Goal: Task Accomplishment & Management: Use online tool/utility

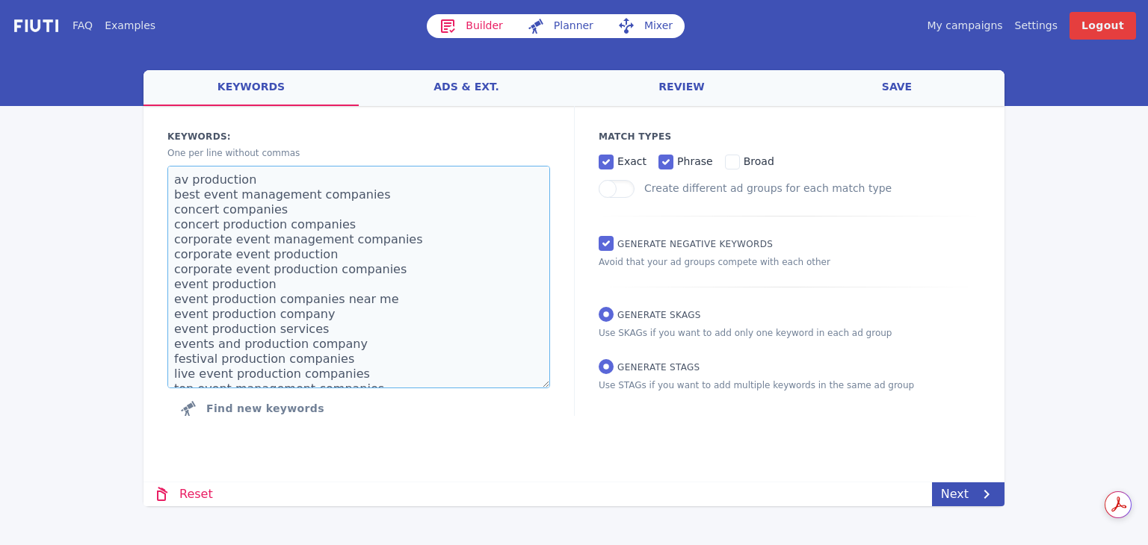
click at [437, 240] on textarea "av production best event management companies concert companies concert product…" at bounding box center [358, 277] width 383 height 223
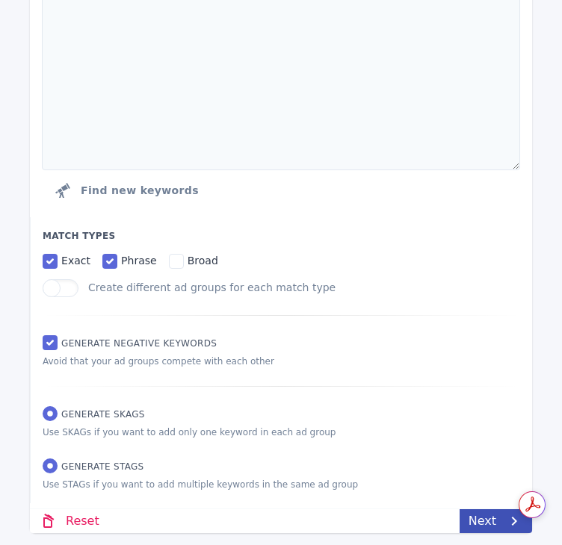
click at [59, 473] on label "Generate STAGs" at bounding box center [94, 466] width 102 height 14
click at [58, 473] on input "Generate STAGs" at bounding box center [50, 466] width 15 height 15
click at [55, 472] on input "Generate STAGs" at bounding box center [50, 466] width 15 height 15
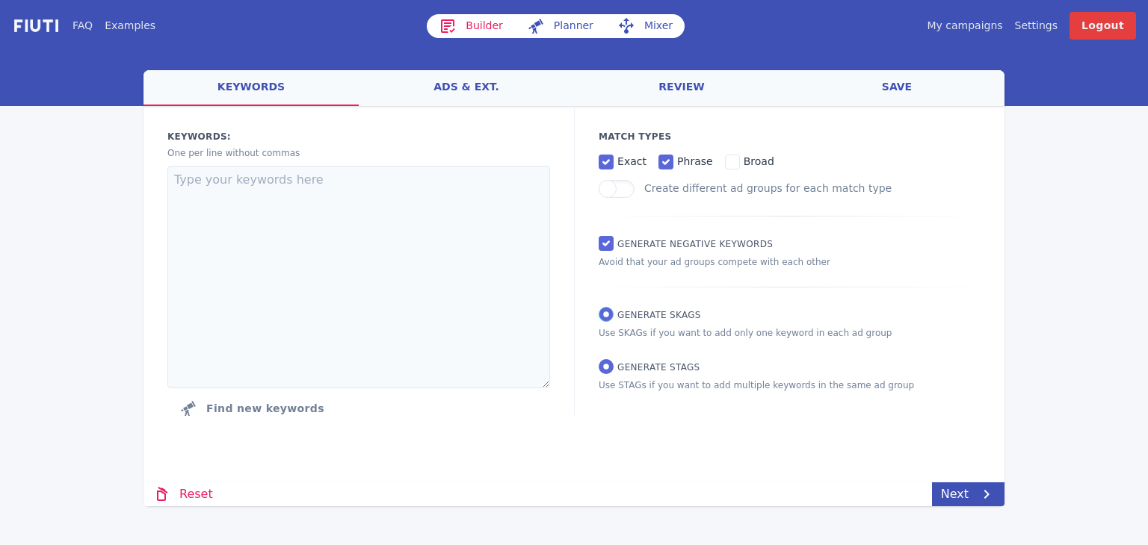
click at [609, 312] on input "Generate SKAGs" at bounding box center [605, 314] width 15 height 15
click at [609, 318] on input "Generate SKAGs" at bounding box center [605, 314] width 15 height 15
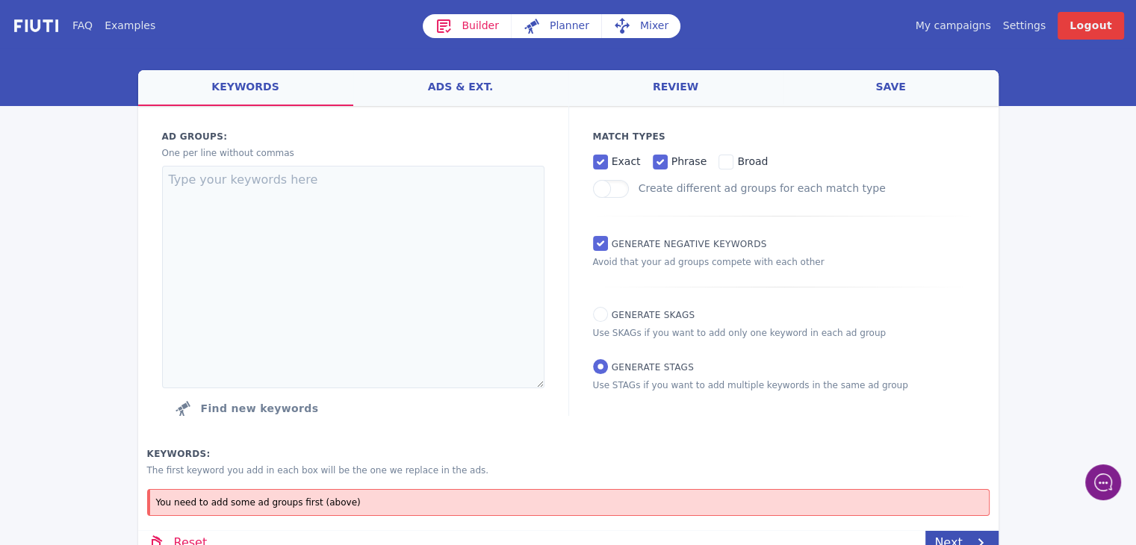
click at [67, 281] on div "FAQ Examples Builder Planner Mixer My campaigns Price Settings Login Logout wel…" at bounding box center [568, 277] width 1136 height 555
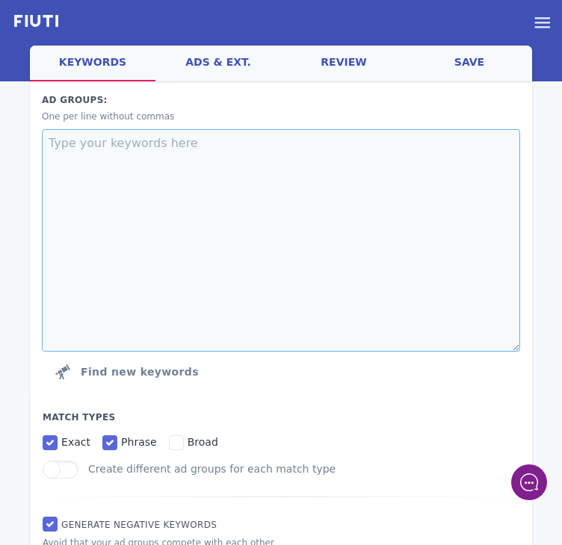
click at [335, 152] on textarea at bounding box center [281, 240] width 478 height 223
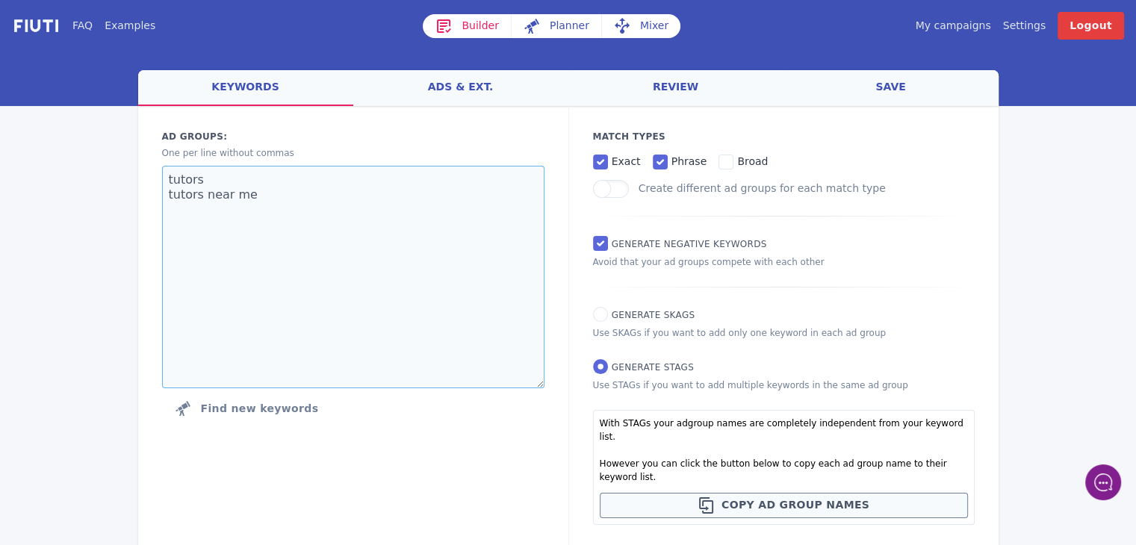
click at [368, 231] on textarea "tutors tutors near me" at bounding box center [353, 277] width 383 height 223
type textarea "tutors tutors near me"
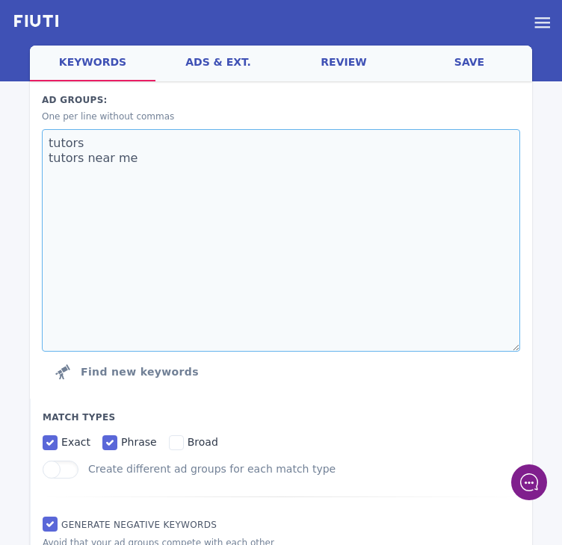
click at [199, 238] on textarea "tutors tutors near me" at bounding box center [281, 240] width 478 height 223
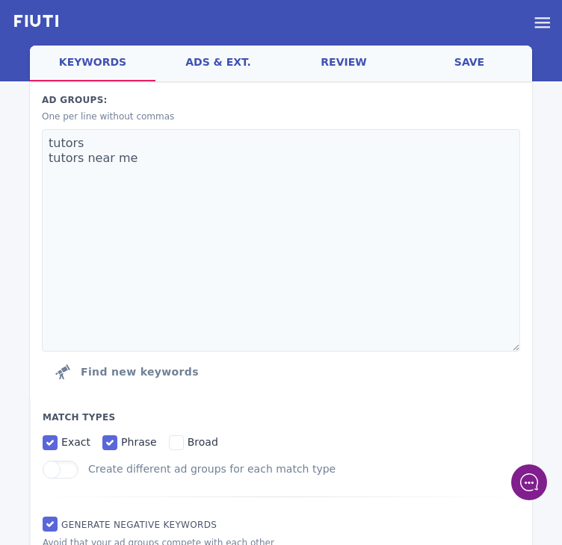
scroll to position [170, 0]
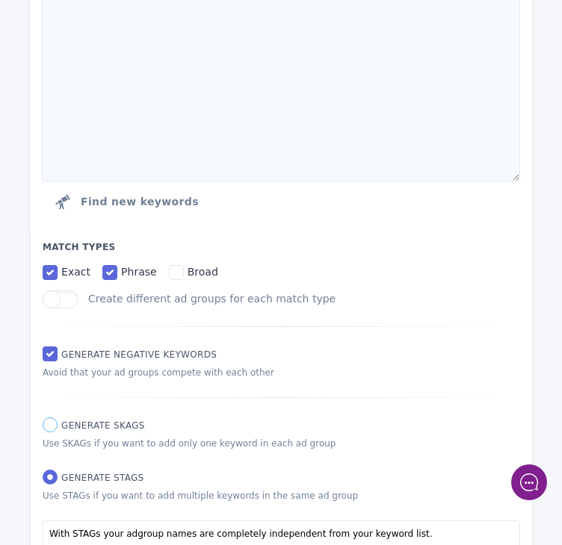
click at [43, 424] on input "Generate SKAGs" at bounding box center [50, 425] width 15 height 15
radio input "true"
radio input "false"
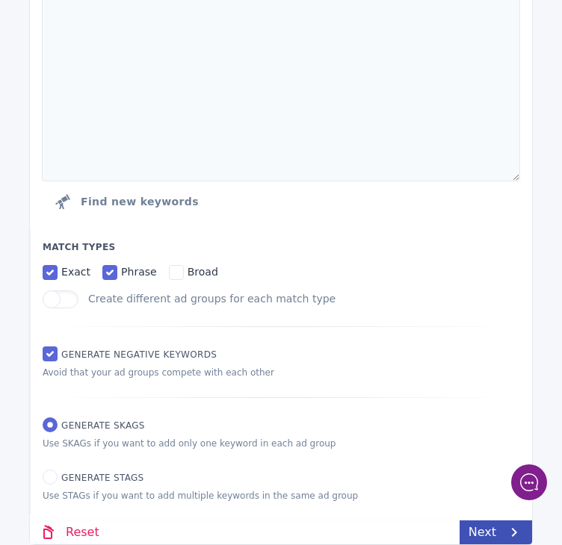
scroll to position [0, 0]
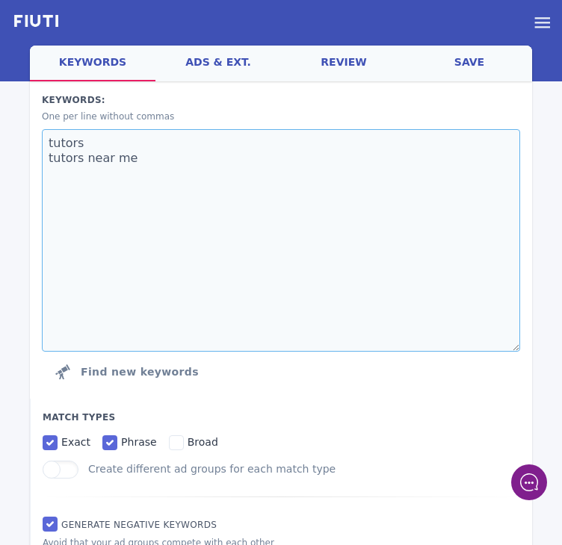
click at [381, 250] on textarea "tutors tutors near me" at bounding box center [281, 240] width 478 height 223
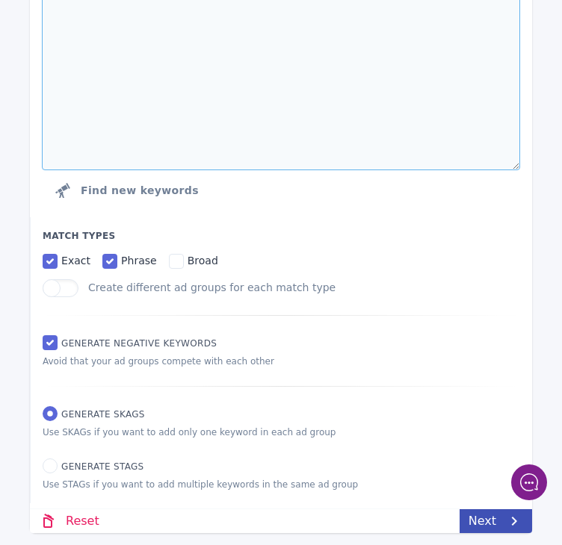
scroll to position [182, 0]
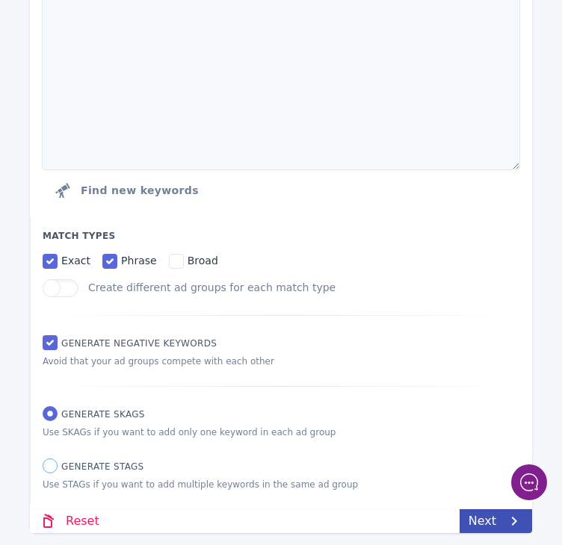
click at [43, 468] on input "Generate STAGs" at bounding box center [50, 466] width 15 height 15
radio input "true"
radio input "false"
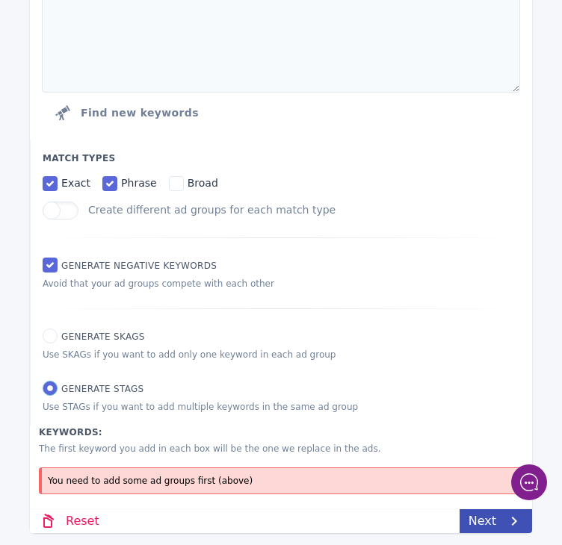
scroll to position [0, 0]
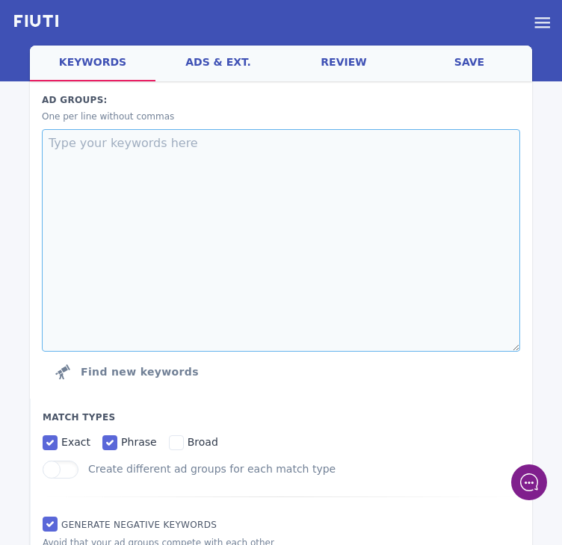
click at [276, 221] on textarea at bounding box center [281, 240] width 478 height 223
click at [231, 202] on textarea at bounding box center [281, 240] width 478 height 223
type textarea "General"
type textarea "Generic"
type textarea "heavy equipment auction used heavy equipment auction construction equipment auc…"
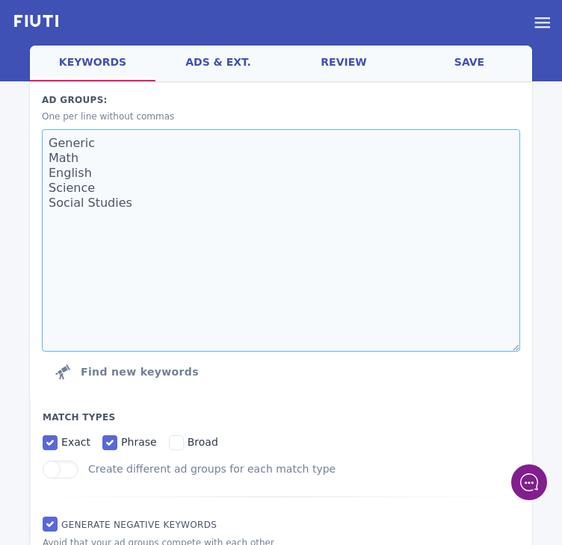
click at [281, 264] on textarea "Generic Math English Science Social Studies" at bounding box center [281, 240] width 478 height 223
click at [197, 322] on textarea "Generic Math English Science Social Studies Test Prep Elementary High School On…" at bounding box center [281, 240] width 478 height 223
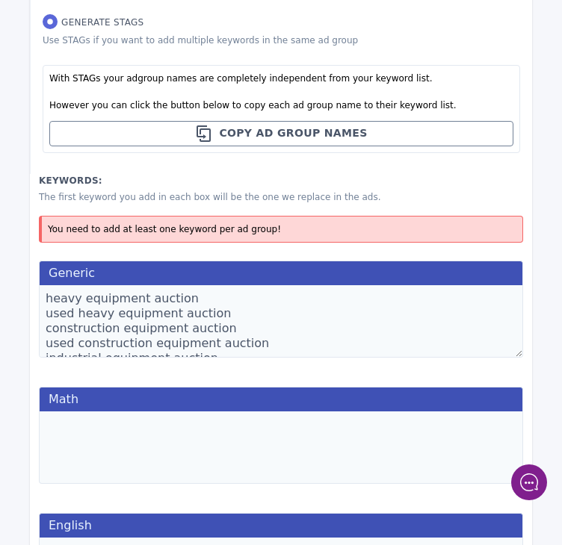
scroll to position [627, 0]
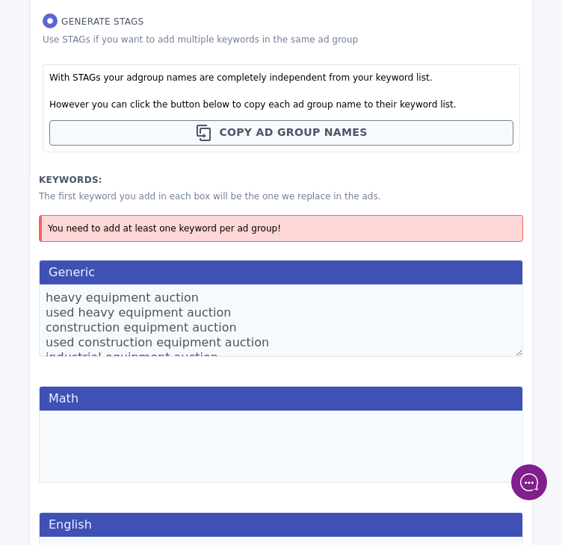
type textarea "Generic Math English Science Social Studies Test Prep Elementary High School On…"
click at [232, 332] on textarea "heavy equipment auction used heavy equipment auction construction equipment auc…" at bounding box center [281, 321] width 484 height 72
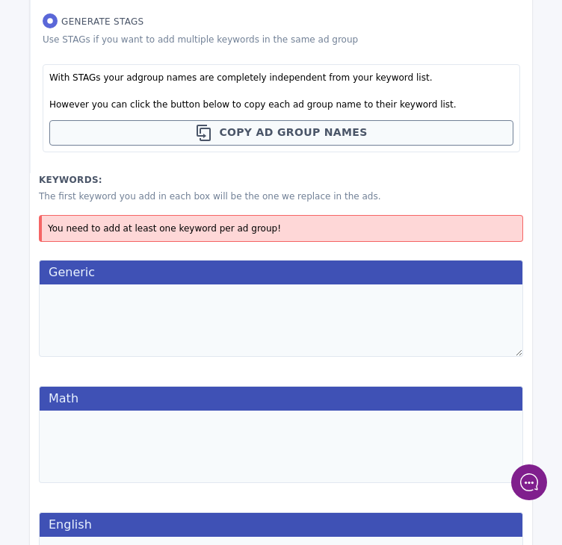
click at [281, 329] on textarea at bounding box center [281, 321] width 484 height 72
click at [300, 338] on textarea "tutors tutors near me" at bounding box center [281, 321] width 484 height 72
paste textarea "tutoring services tutoring services near me private tutoring private tutoring n…"
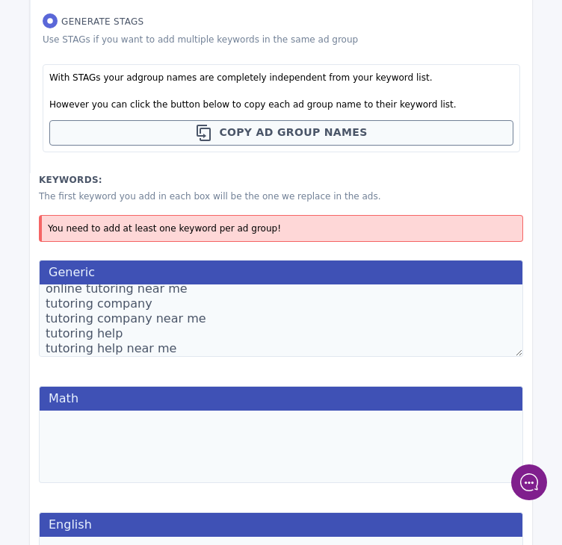
scroll to position [152, 0]
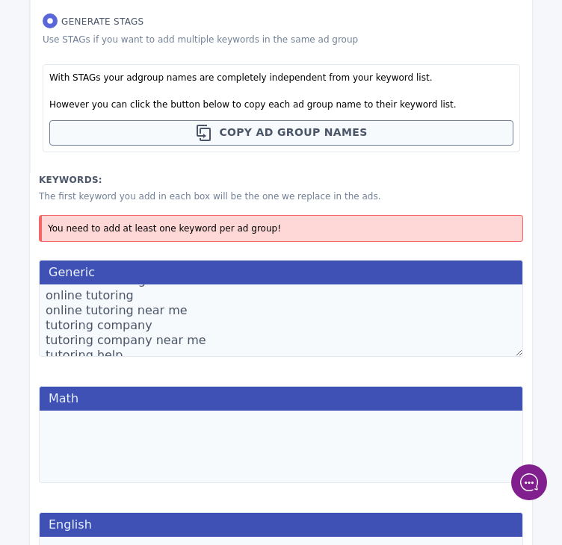
drag, startPoint x: 207, startPoint y: 307, endPoint x: 28, endPoint y: 302, distance: 178.6
click at [28, 302] on div "FAQ Examples Builder Planner Mixer My campaigns Price Settings Login Logout wel…" at bounding box center [281, 458] width 562 height 2171
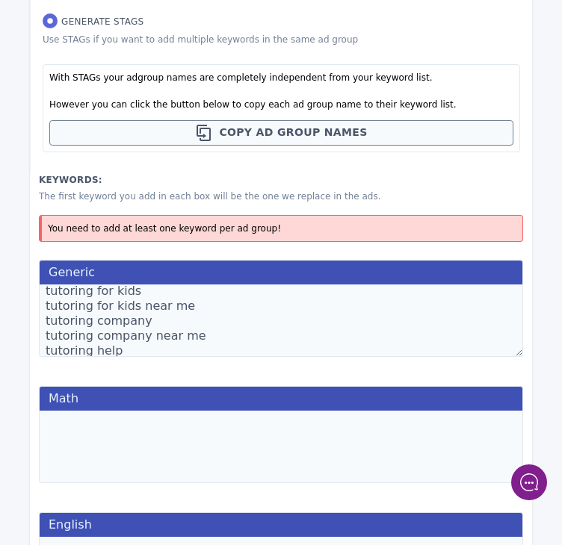
scroll to position [120, 0]
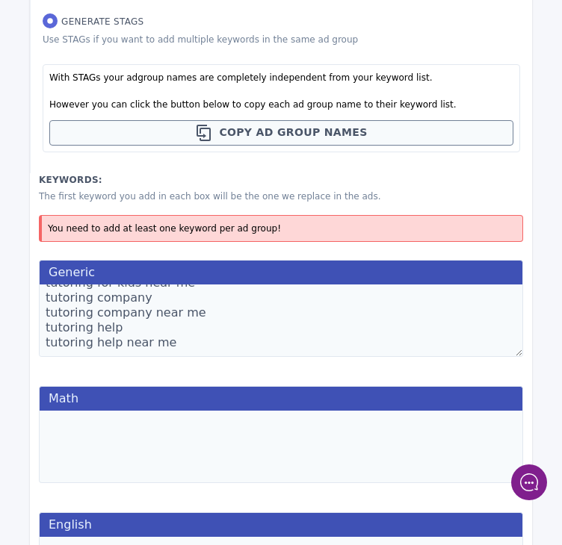
type textarea "tutors tutors near me tutoring services tutoring services near me private tutor…"
click at [215, 431] on textarea at bounding box center [281, 447] width 484 height 72
paste textarea "math tutoring math tutoring near me in home math tutoring in home math tutoring…"
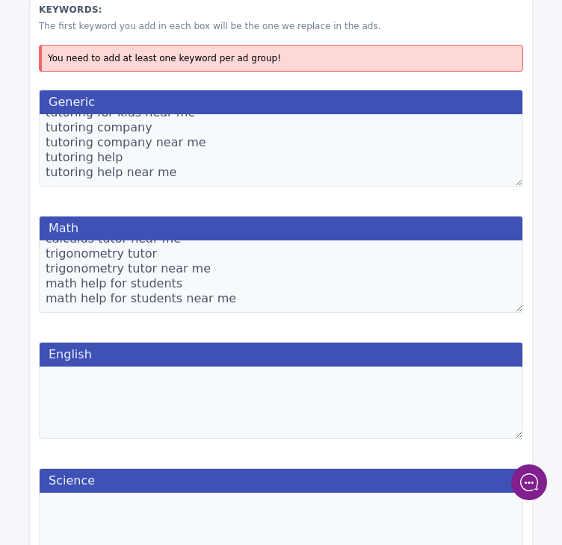
scroll to position [796, 0]
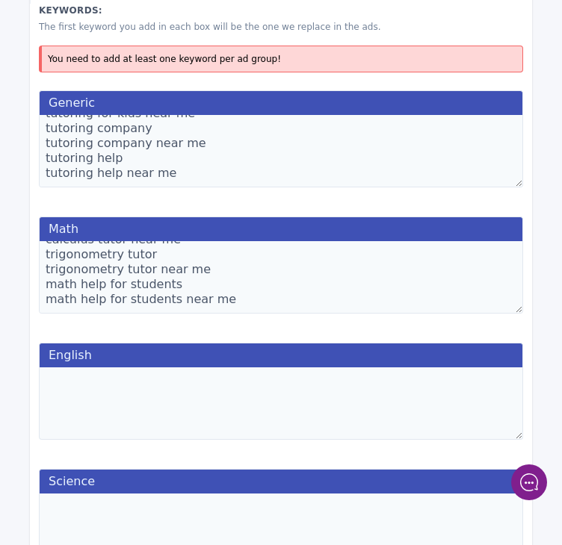
type textarea "math tutoring math tutoring near me in home math tutoring in home math tutoring…"
click at [308, 423] on textarea at bounding box center [281, 404] width 484 height 72
paste textarea "english tutoring english tutoring near me reading tutor reading tutor near me w…"
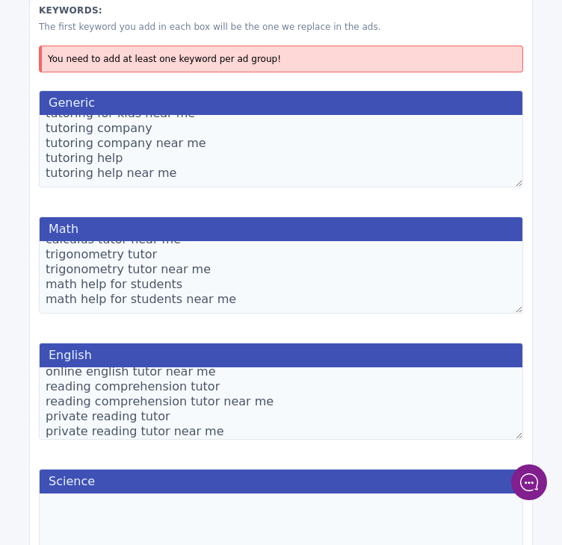
scroll to position [1064, 0]
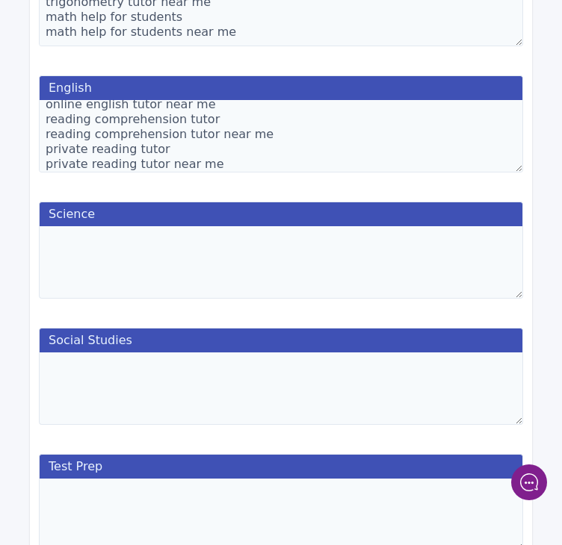
type textarea "english tutoring english tutoring near me reading tutor reading tutor near me w…"
click at [201, 301] on div "Science" at bounding box center [281, 253] width 502 height 120
click at [180, 270] on textarea at bounding box center [281, 262] width 484 height 72
paste textarea "science tutoring science tutoring near me in home science tutor in home science…"
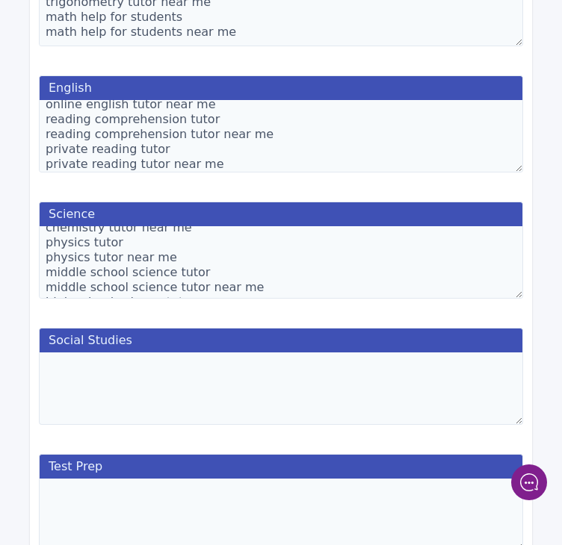
scroll to position [179, 0]
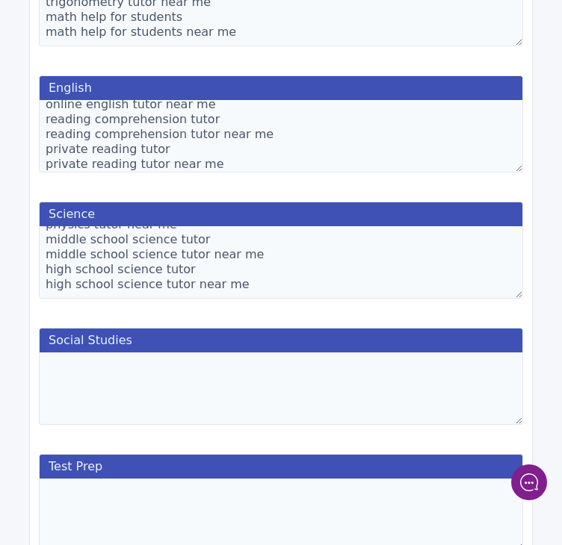
type textarea "science tutoring science tutoring near me in home science tutor in home science…"
click at [215, 388] on textarea at bounding box center [281, 389] width 484 height 72
click at [282, 384] on textarea at bounding box center [281, 389] width 484 height 72
paste textarea "history tutoring history tutoring near me in home history tutor in home history…"
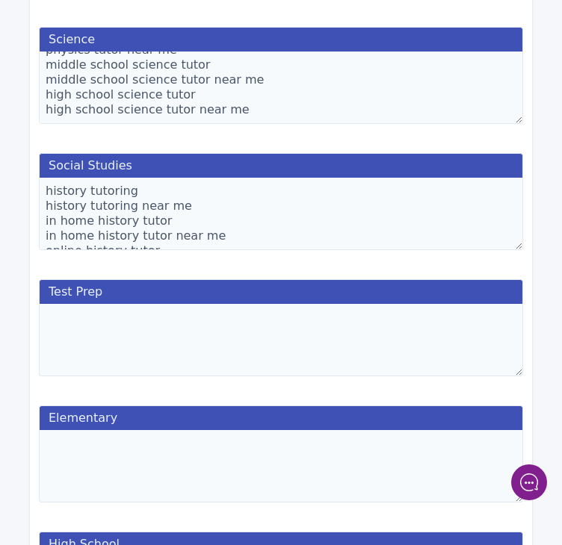
scroll to position [1324, 0]
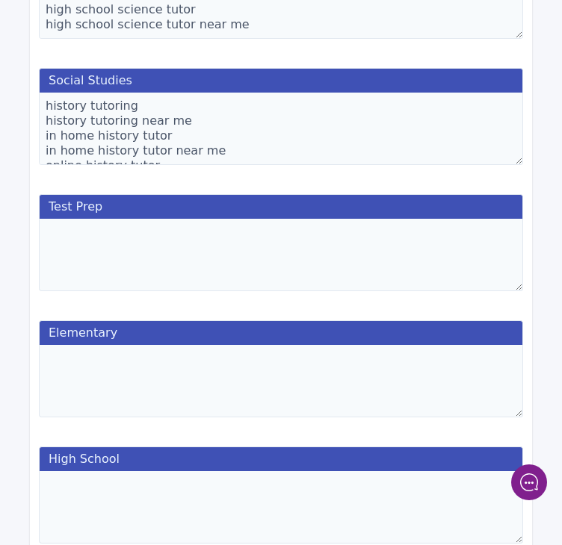
type textarea "history tutoring history tutoring near me in home history tutor in home history…"
click at [179, 229] on textarea at bounding box center [281, 255] width 484 height 72
paste textarea "test prep tutoring test prep tutoring near me sat tutoring sat tutoring near me…"
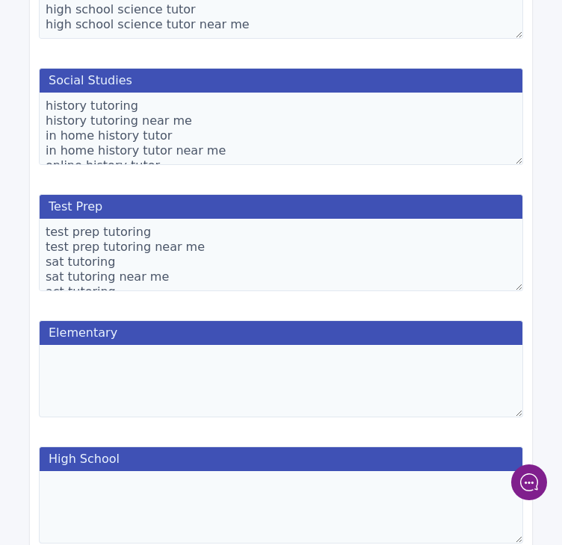
scroll to position [203, 0]
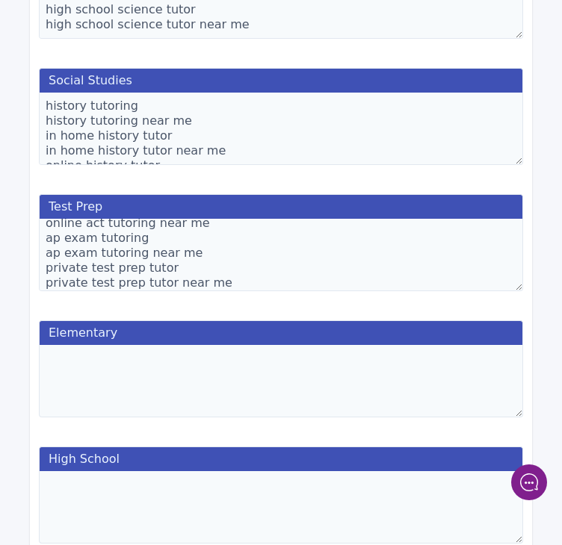
type textarea "test prep tutoring test prep tutoring near me sat tutoring sat tutoring near me…"
click at [312, 390] on textarea at bounding box center [281, 381] width 484 height 72
click at [238, 487] on textarea at bounding box center [281, 507] width 484 height 72
paste textarea "high school tutoring high school tutoring near me in home high school tutor in …"
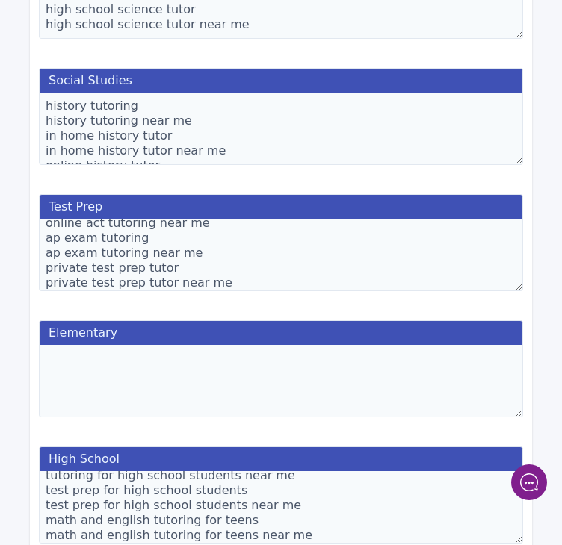
scroll to position [1559, 0]
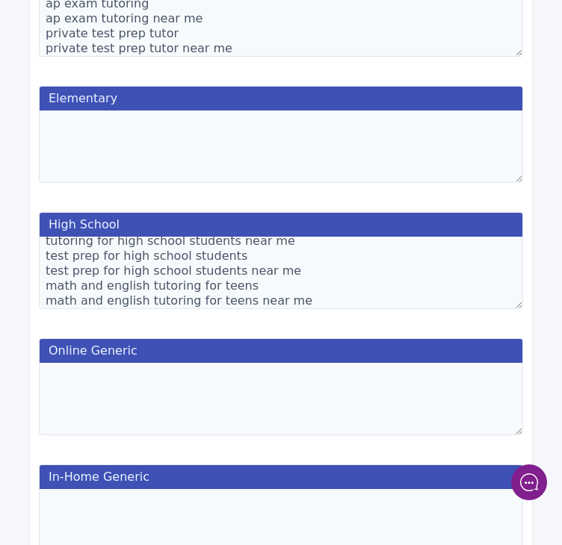
drag, startPoint x: 285, startPoint y: 261, endPoint x: 49, endPoint y: 248, distance: 237.2
click at [49, 248] on textarea "high school tutoring high school tutoring near me in home high school tutor in …" at bounding box center [281, 273] width 484 height 72
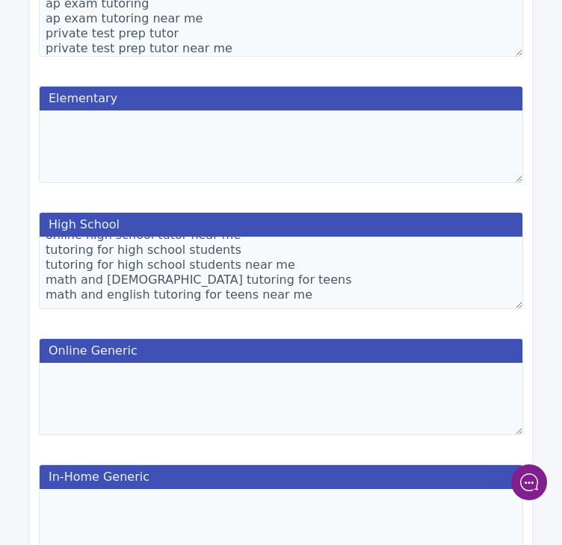
scroll to position [84, 0]
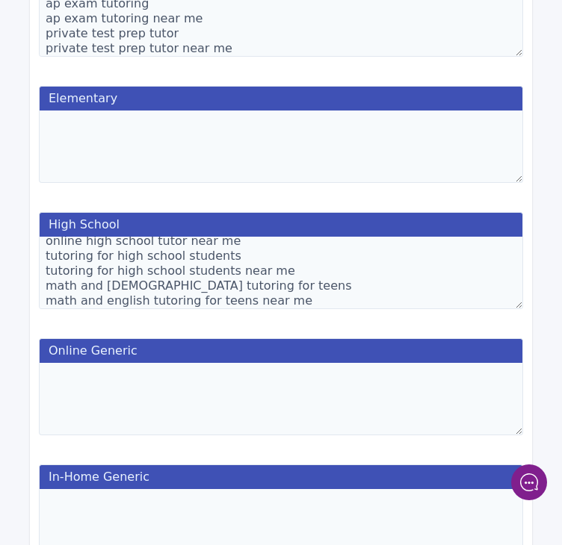
drag, startPoint x: 299, startPoint y: 291, endPoint x: 41, endPoint y: 273, distance: 258.4
click at [41, 273] on textarea "high school tutoring high school tutoring near me in home high school tutor in …" at bounding box center [281, 273] width 484 height 72
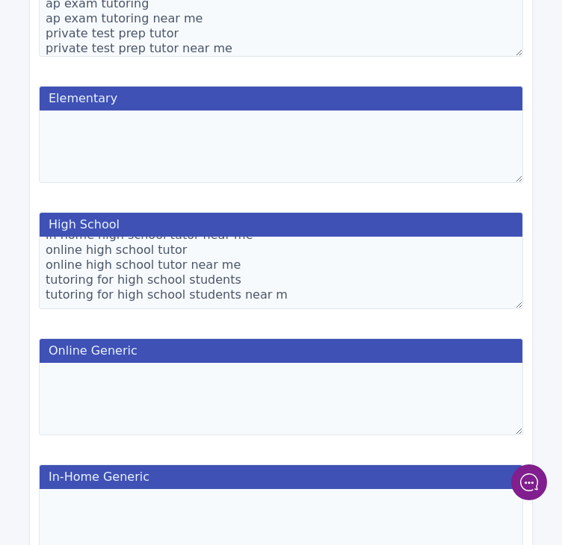
scroll to position [0, 0]
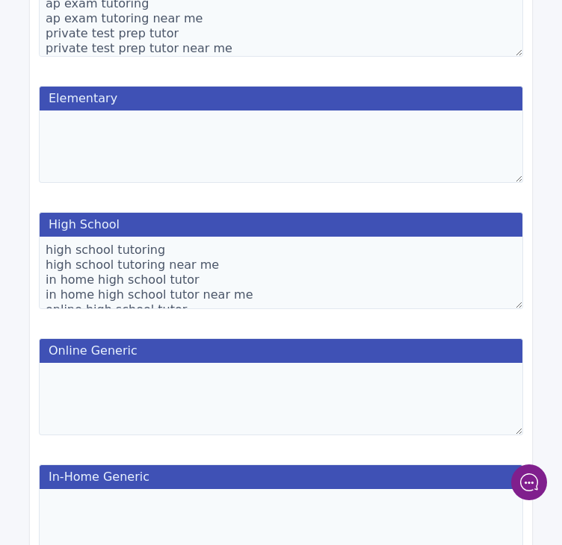
type textarea "high school tutoring high school tutoring near me in home high school tutor in …"
click at [267, 129] on textarea at bounding box center [281, 147] width 484 height 72
paste textarea "elementary tutoring elementary tutoring near me in home tutor for kids in home …"
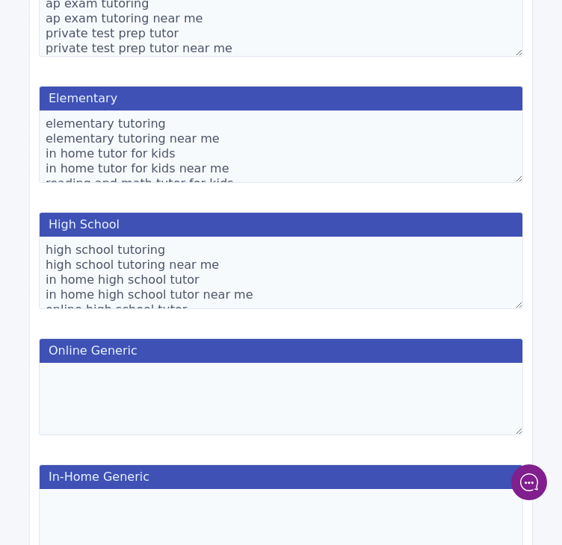
click at [244, 137] on textarea "elementary tutoring elementary tutoring near me in home tutor for kids in home …" at bounding box center [281, 147] width 484 height 72
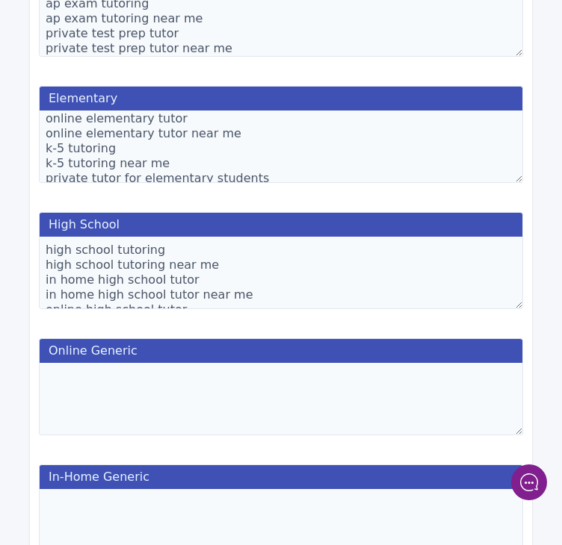
scroll to position [116, 0]
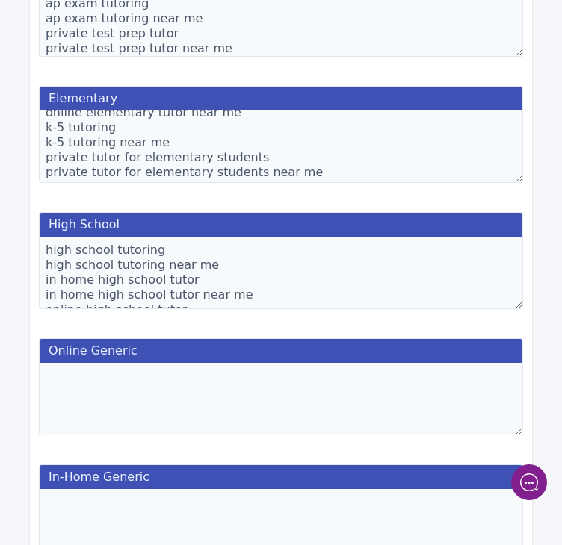
click at [58, 126] on textarea "elementary tutoring elementary tutoring near me in home tutor for kids in home …" at bounding box center [281, 147] width 484 height 72
click at [51, 116] on textarea "elementary tutoring elementary tutoring near me in home tutor for kids in home …" at bounding box center [281, 147] width 484 height 72
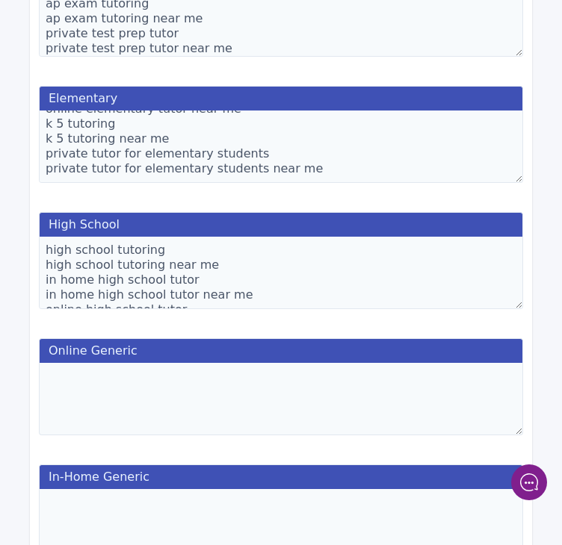
type textarea "elementary tutoring elementary tutoring near me in home tutor for kids in home …"
click at [383, 400] on textarea at bounding box center [281, 399] width 484 height 72
paste textarea "online tutoring services online tutoring services near me virtual tutoring virt…"
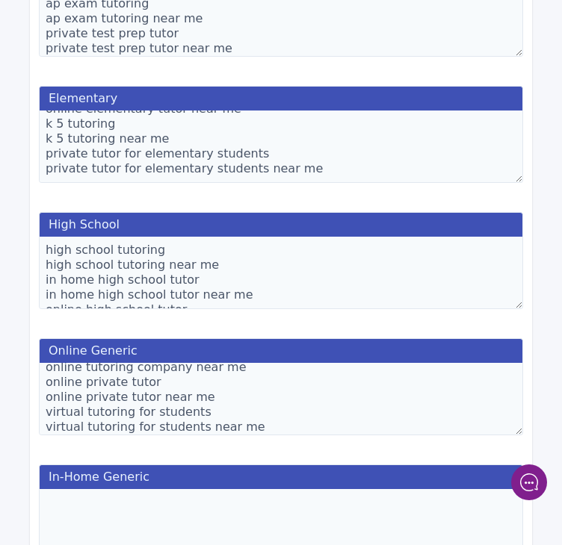
scroll to position [1635, 0]
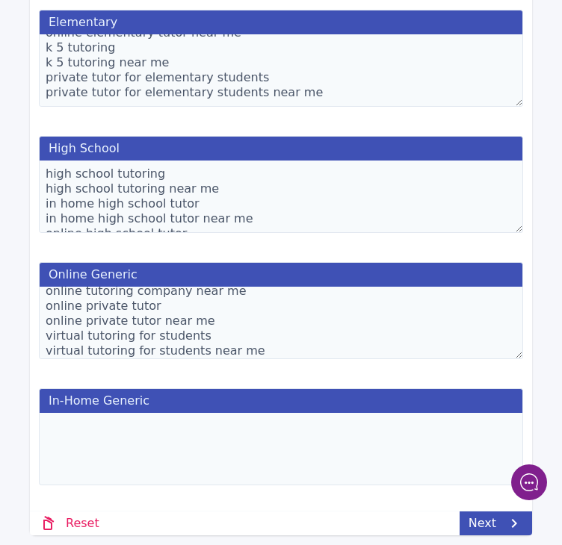
click at [273, 356] on div "Online Generic online tutoring services online tutoring services near me virtua…" at bounding box center [281, 313] width 502 height 120
click at [270, 338] on textarea "online tutoring services online tutoring services near me virtual tutoring virt…" at bounding box center [281, 323] width 484 height 72
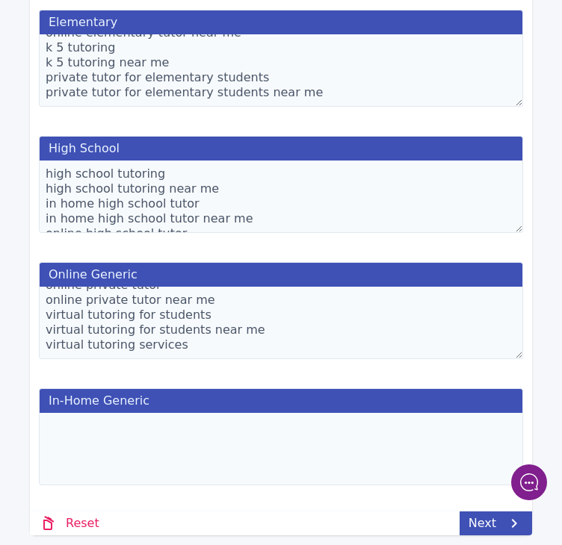
drag, startPoint x: 267, startPoint y: 318, endPoint x: 24, endPoint y: 324, distance: 243.6
drag, startPoint x: 209, startPoint y: 301, endPoint x: 25, endPoint y: 305, distance: 184.6
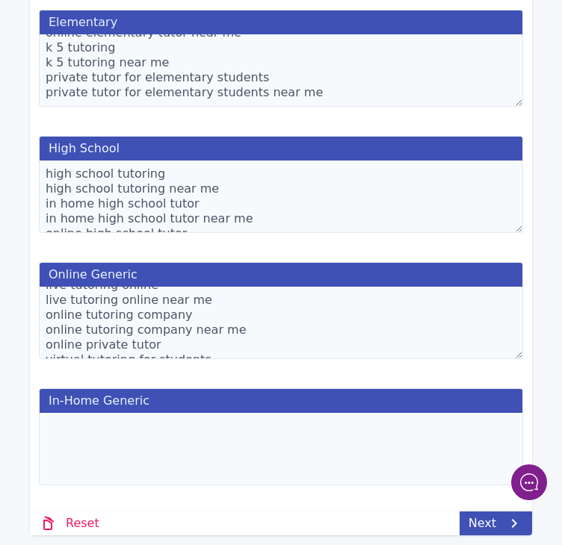
scroll to position [105, 0]
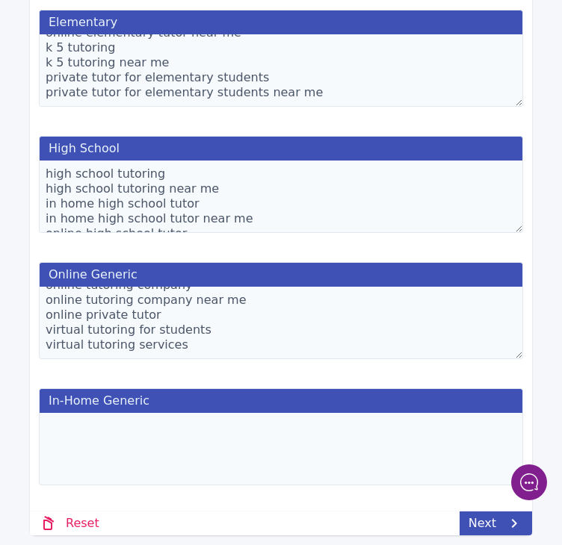
drag, startPoint x: 235, startPoint y: 285, endPoint x: 37, endPoint y: 291, distance: 197.3
click at [37, 291] on div "Online Generic online tutoring services online tutoring services near me virtua…" at bounding box center [281, 313] width 502 height 120
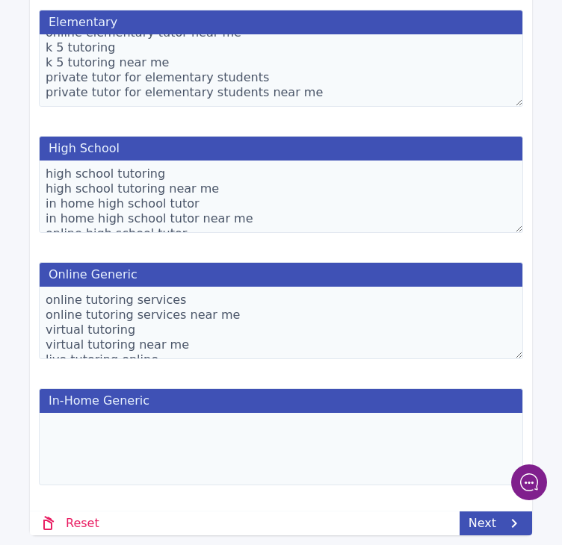
scroll to position [41, 0]
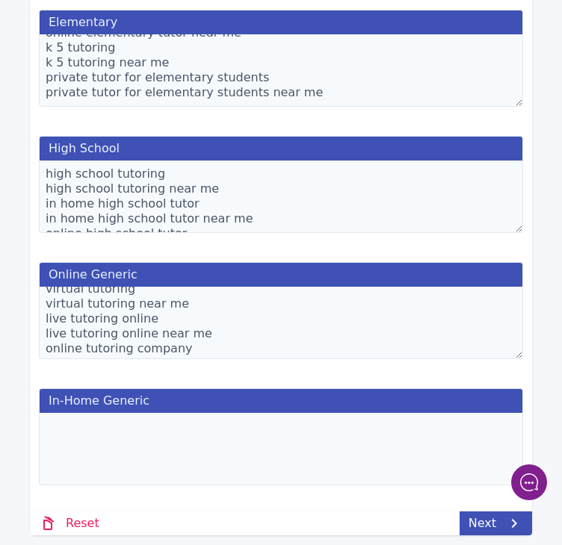
drag, startPoint x: 214, startPoint y: 327, endPoint x: 34, endPoint y: 318, distance: 180.3
click at [34, 318] on div "Online Generic online tutoring services online tutoring services near me virtua…" at bounding box center [281, 313] width 502 height 120
drag, startPoint x: 182, startPoint y: 294, endPoint x: 1, endPoint y: 294, distance: 181.6
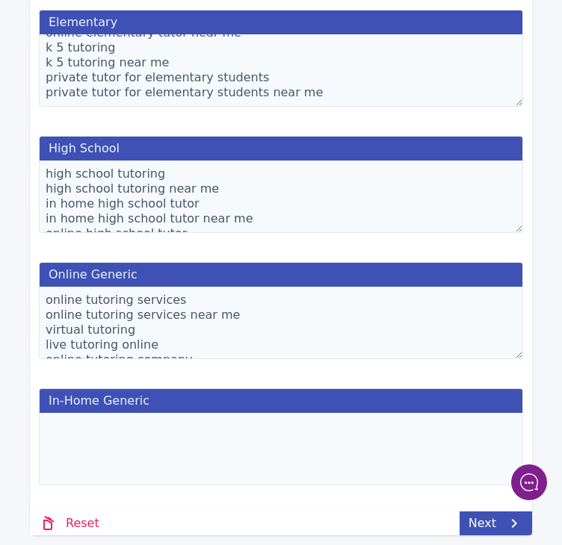
drag, startPoint x: 218, startPoint y: 306, endPoint x: 34, endPoint y: 305, distance: 183.8
click at [34, 305] on div "Online Generic online tutoring services online tutoring services near me virtua…" at bounding box center [281, 313] width 502 height 120
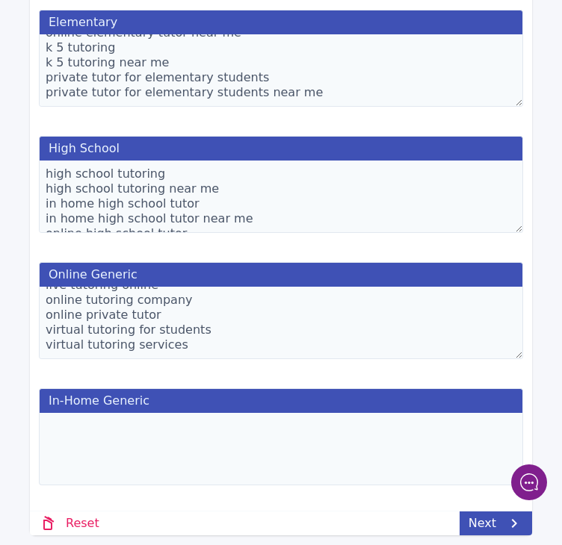
click at [217, 341] on textarea "online tutoring services virtual tutoring live tutoring online online tutoring …" at bounding box center [281, 323] width 484 height 72
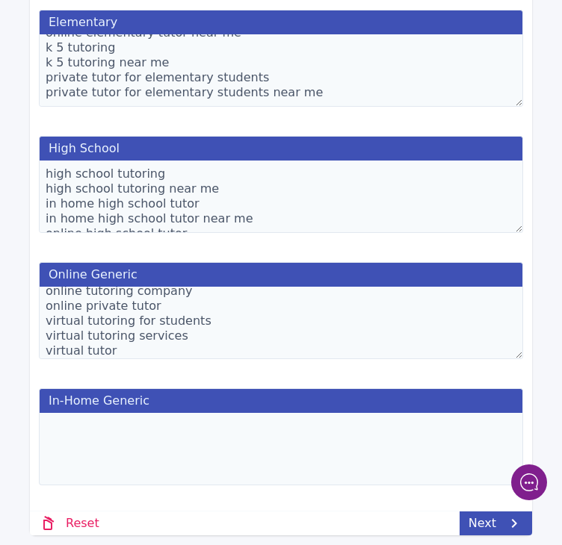
scroll to position [69, 0]
type textarea "online tutoring services virtual tutoring live tutoring online online tutoring …"
click at [199, 418] on textarea at bounding box center [281, 449] width 484 height 72
paste textarea "in home tutoring services in home tutoring services near me local in home tutor…"
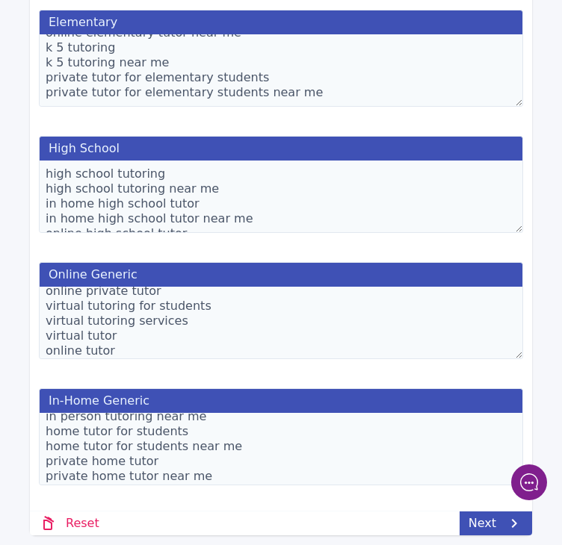
scroll to position [0, 0]
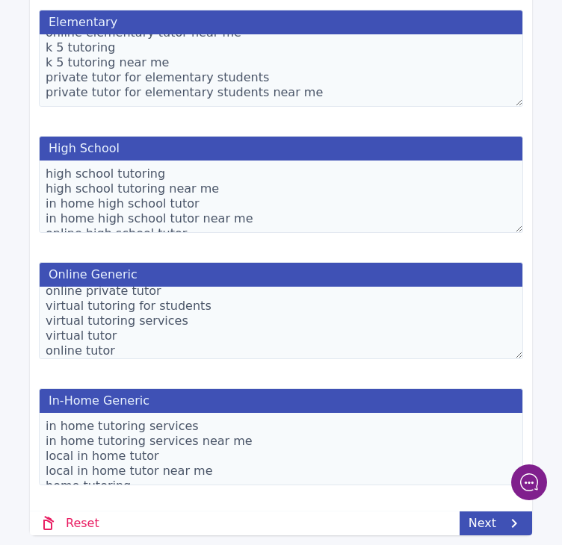
click at [199, 420] on textarea "in home tutoring services in home tutoring services near me local in home tutor…" at bounding box center [281, 449] width 484 height 72
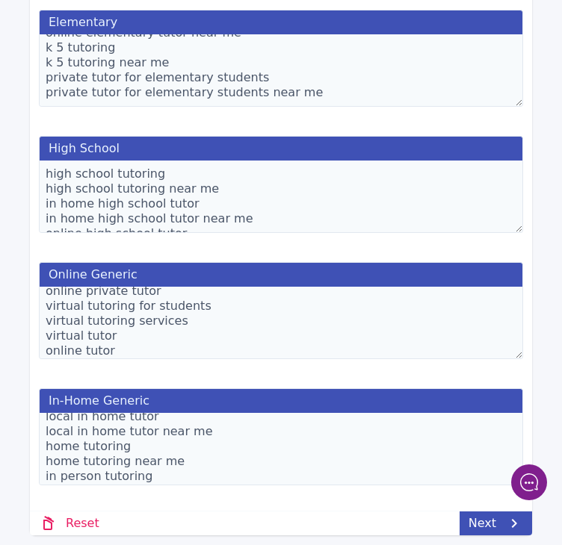
scroll to position [120, 0]
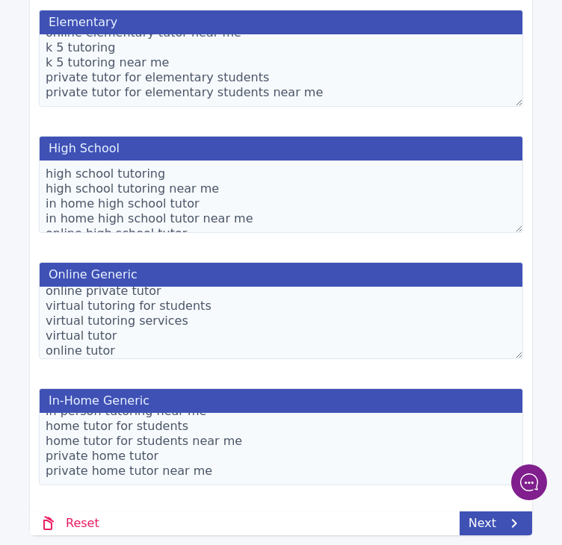
click at [201, 462] on textarea "in home tutoring services in home tutoring services near me local in home tutor…" at bounding box center [281, 449] width 484 height 72
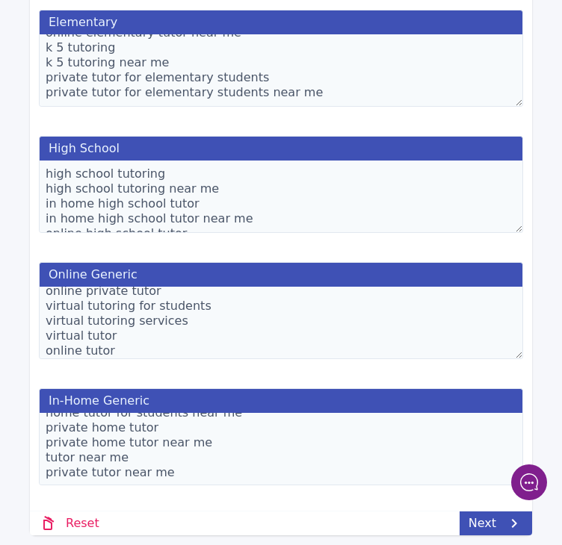
scroll to position [0, 0]
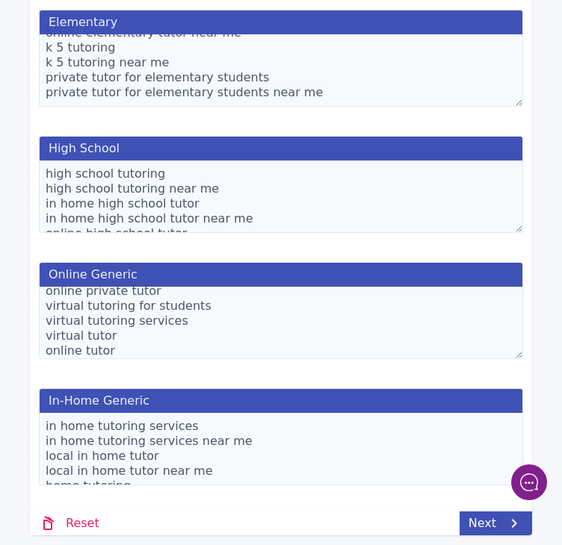
click at [248, 432] on textarea "in home tutoring services in home tutoring services near me local in home tutor…" at bounding box center [281, 449] width 484 height 72
type textarea "in home tutoring services in home tutoring services near me in home tutor in ho…"
click at [485, 519] on link "Next" at bounding box center [496, 524] width 72 height 24
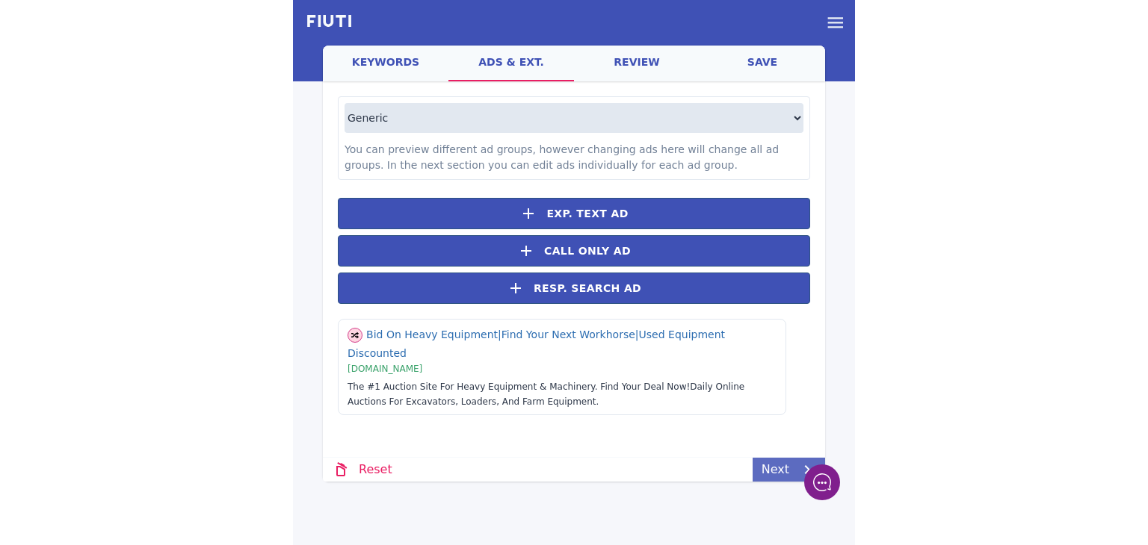
scroll to position [0, 0]
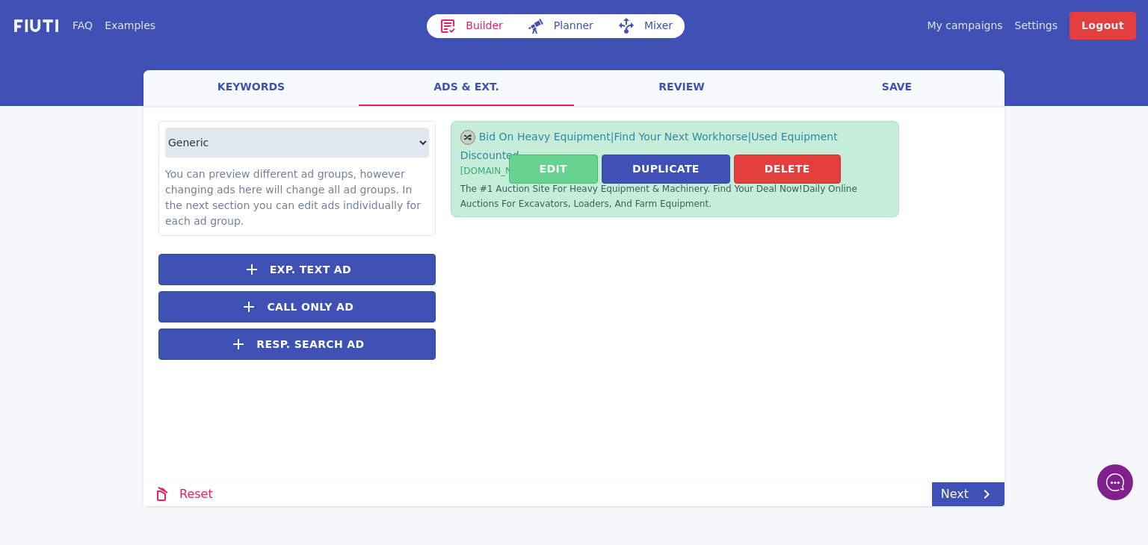
click at [569, 171] on button "Edit" at bounding box center [553, 169] width 89 height 29
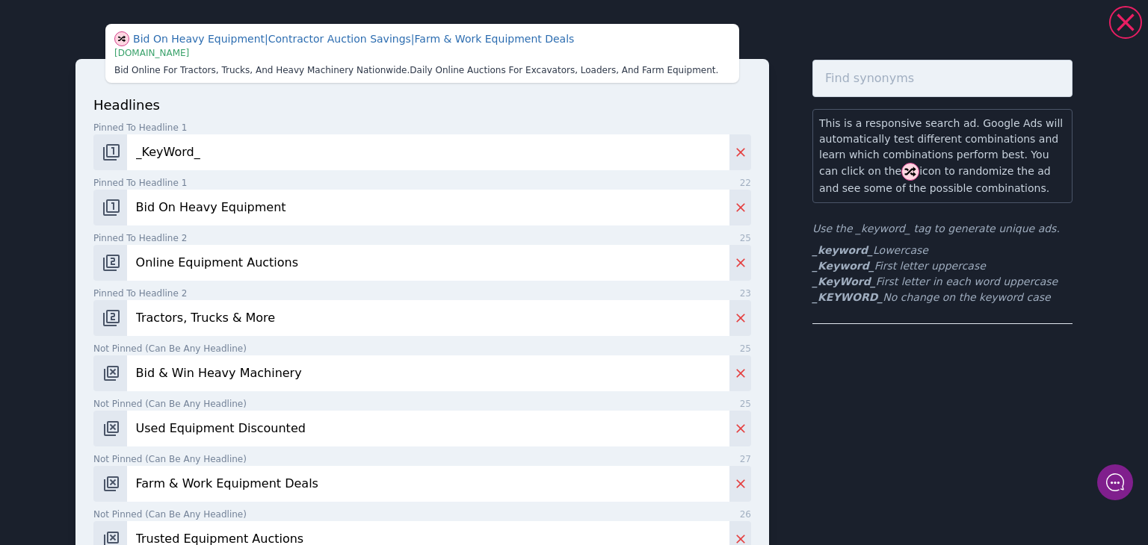
click at [522, 222] on input "Bid On Heavy Equipment" at bounding box center [428, 208] width 602 height 36
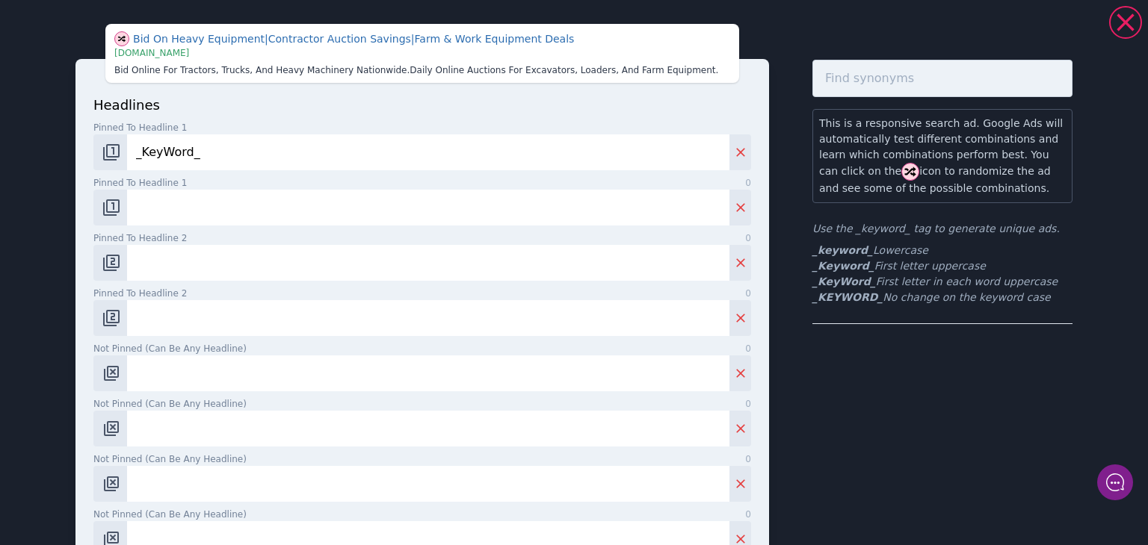
click at [415, 156] on input "_KeyWord_" at bounding box center [428, 152] width 602 height 36
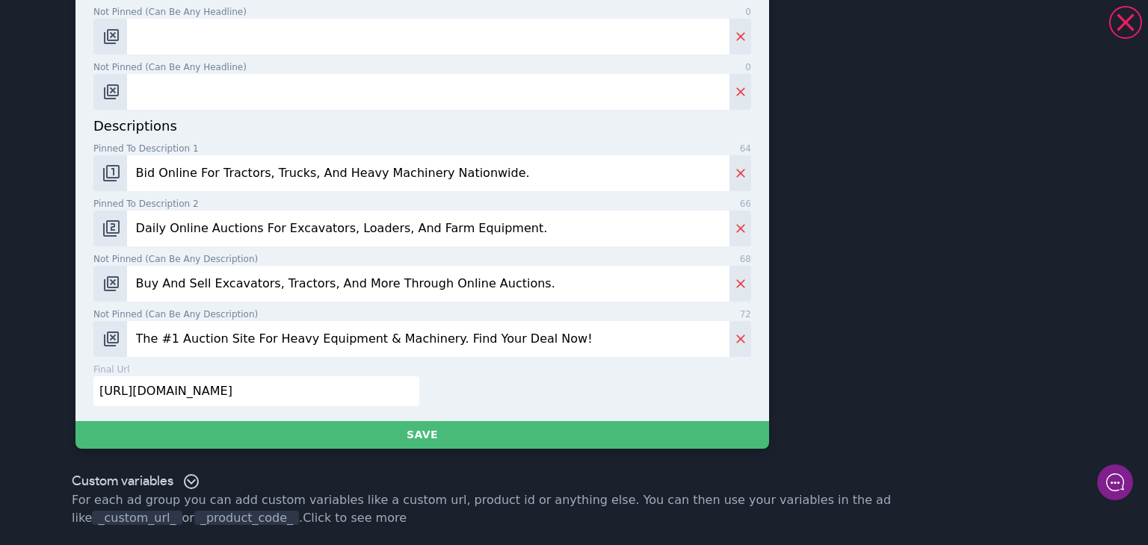
click at [305, 199] on label "Pinned to description 2 66" at bounding box center [422, 203] width 658 height 13
click at [305, 211] on input "Daily Online Auctions For Excavators, Loaders, And Farm Equipment." at bounding box center [428, 229] width 602 height 36
click at [273, 180] on input "Bid Online For Tractors, Trucks, And Heavy Machinery Nationwide." at bounding box center [428, 173] width 602 height 36
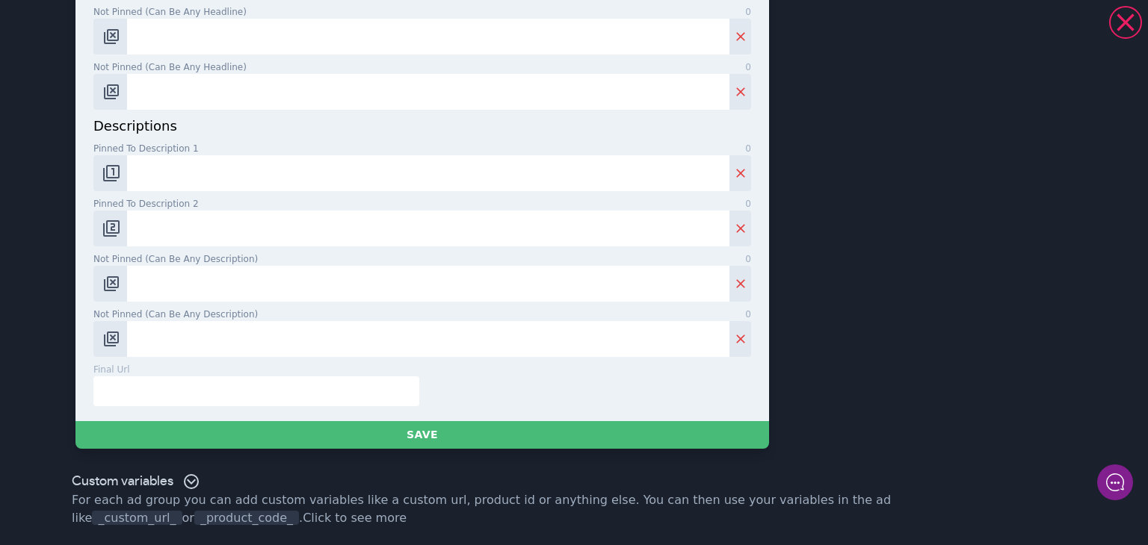
paste input "[URL][DOMAIN_NAME]"
type input "[URL][DOMAIN_NAME]"
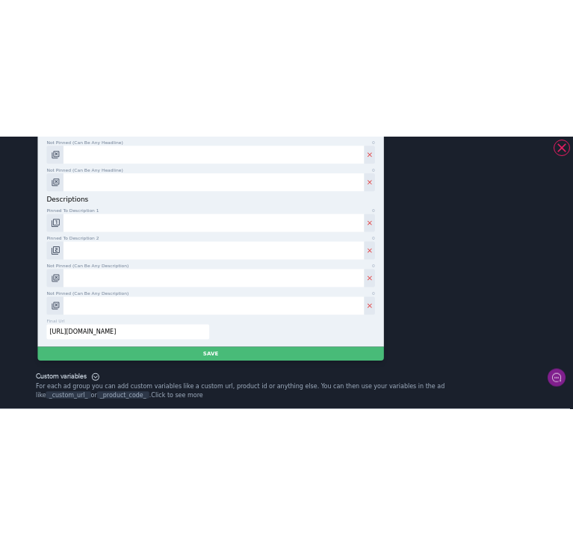
scroll to position [0, 0]
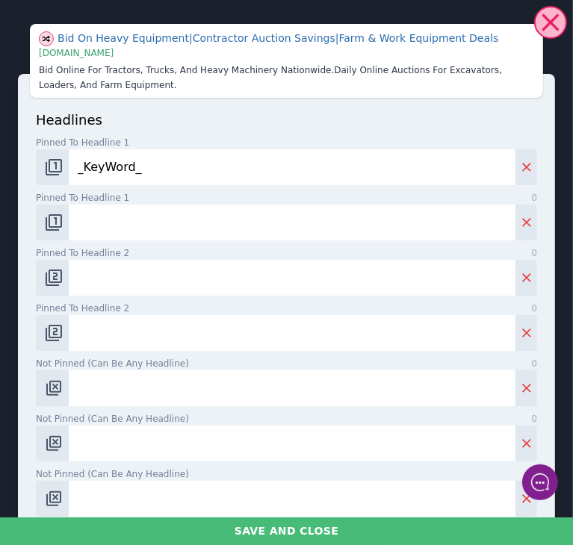
click at [297, 224] on input "Pinned to headline 1 0" at bounding box center [292, 223] width 447 height 36
paste input "In-Home & Online Tutoring"
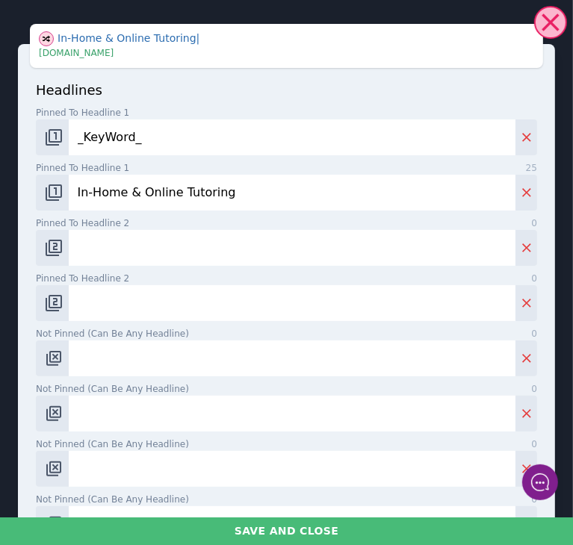
type input "In-Home & Online Tutoring"
click at [374, 230] on input "Pinned to headline 2 0" at bounding box center [292, 248] width 447 height 36
paste input "Expert Private Tutors"
type input "Expert Private Tutors"
click at [409, 304] on input "Pinned to headline 2 0" at bounding box center [292, 303] width 447 height 36
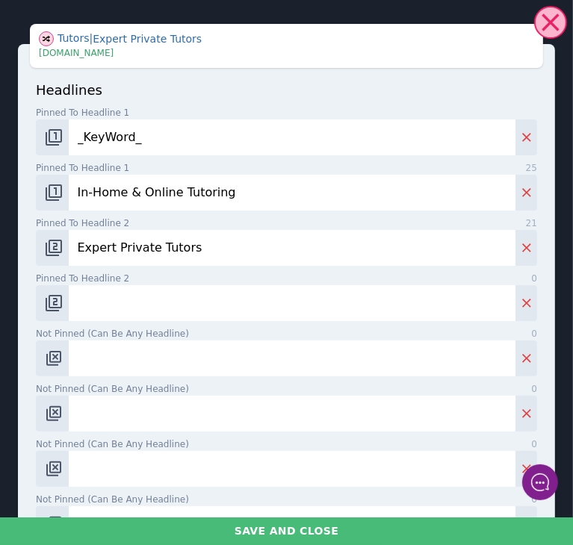
paste input "One-on-One Learning Help"
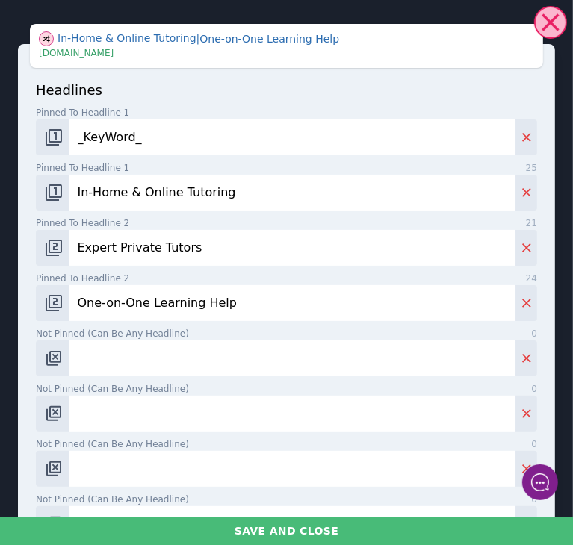
type input "One-on-One Learning Help"
click at [376, 353] on input "Not pinned (Can be any headline) 0" at bounding box center [292, 359] width 447 height 36
paste input "Boost Grades & Confidence"
type input "Boost Grades & Confidence"
click at [339, 417] on input "Not pinned (Can be any headline) 0" at bounding box center [292, 414] width 447 height 36
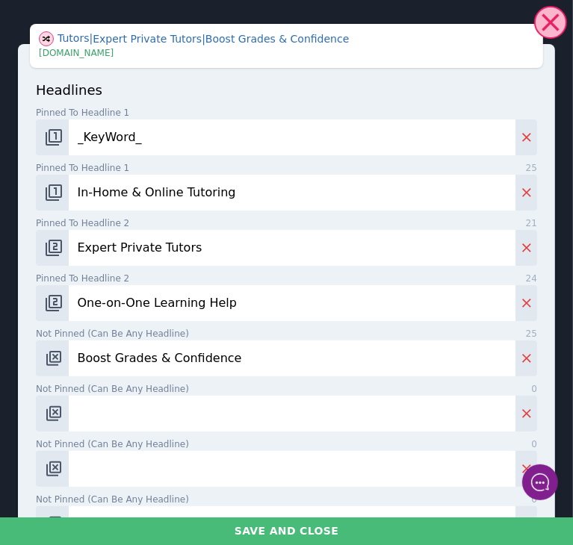
paste input "Personalized Study Plans"
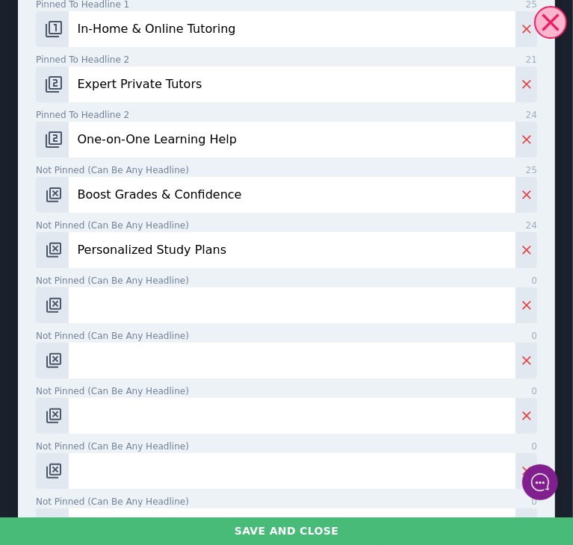
scroll to position [164, 0]
type input "Personalized Study Plans"
click at [276, 294] on input "Not pinned (Can be any headline) 0" at bounding box center [292, 305] width 447 height 36
paste input "Tutoring For All Grades"
type input "Tutoring For All Grades"
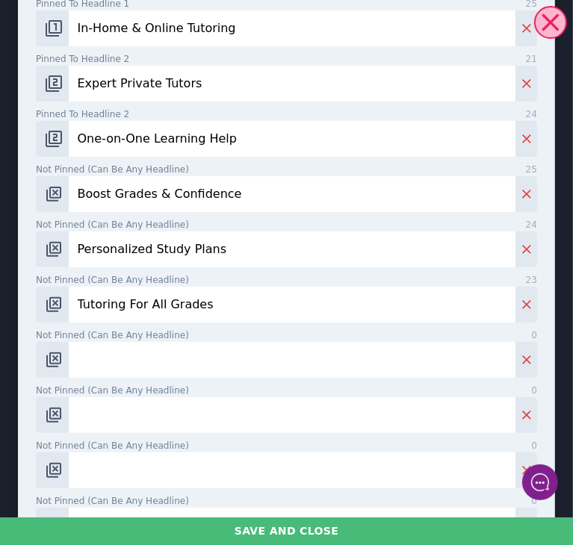
click at [219, 350] on input "Not pinned (Can be any headline) 0" at bounding box center [292, 360] width 447 height 36
paste input "Flexible Scheduling Options"
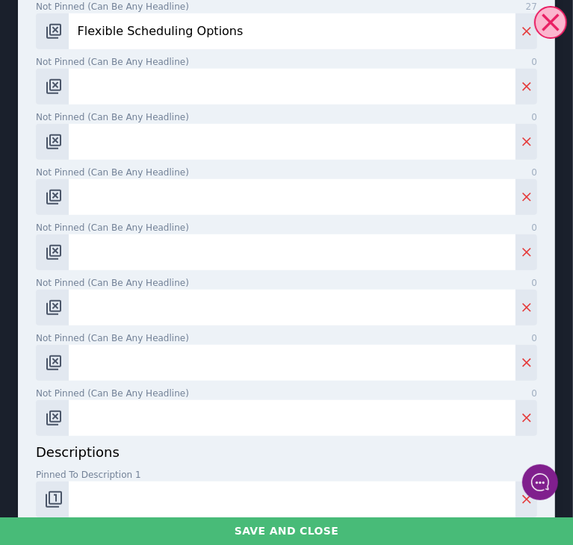
scroll to position [517, 0]
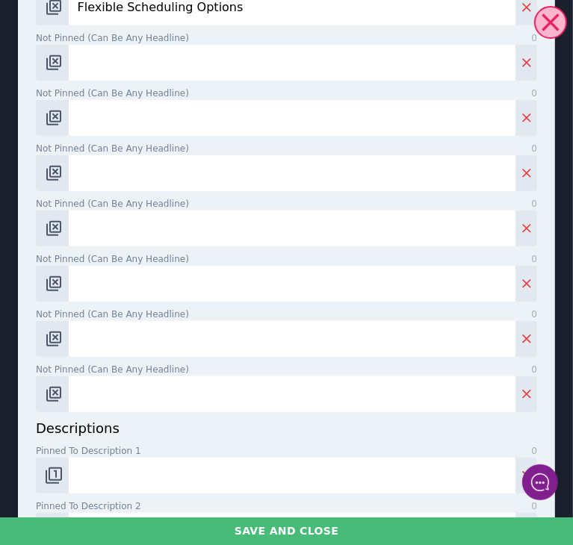
type input "Flexible Scheduling Options"
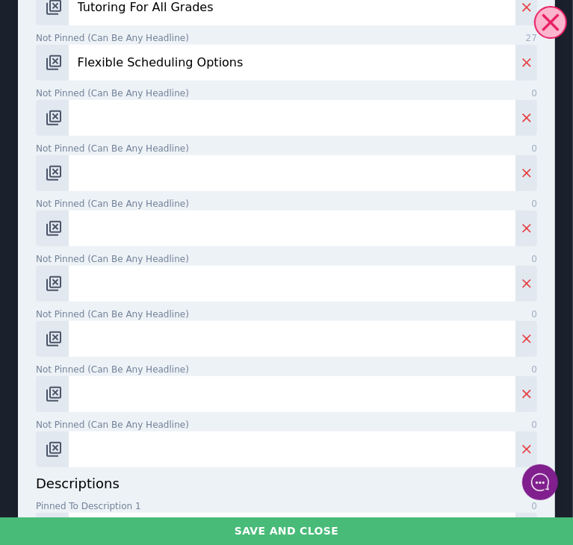
click at [218, 106] on input "Not pinned (Can be any headline) 0" at bounding box center [292, 118] width 447 height 36
paste input "Improve Test Scores Fast"
type input "Improve Test Scores Fast"
click at [262, 165] on input "Not pinned (Can be any headline) 0" at bounding box center [292, 173] width 447 height 36
type input "Get Your Free Consultation"
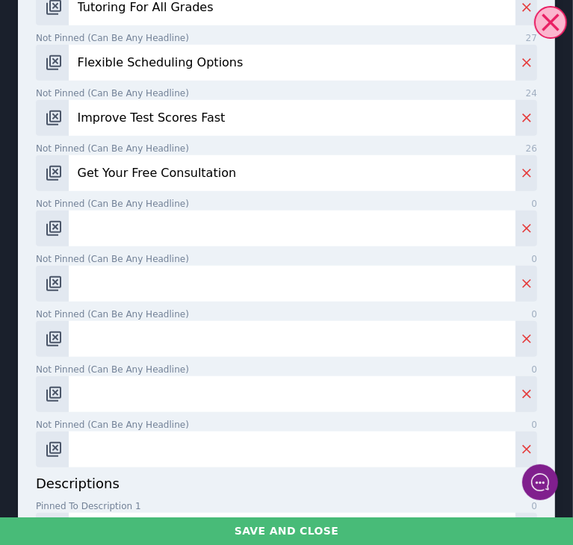
click at [291, 220] on input "Not pinned (Can be any headline) 0" at bounding box center [292, 229] width 447 height 36
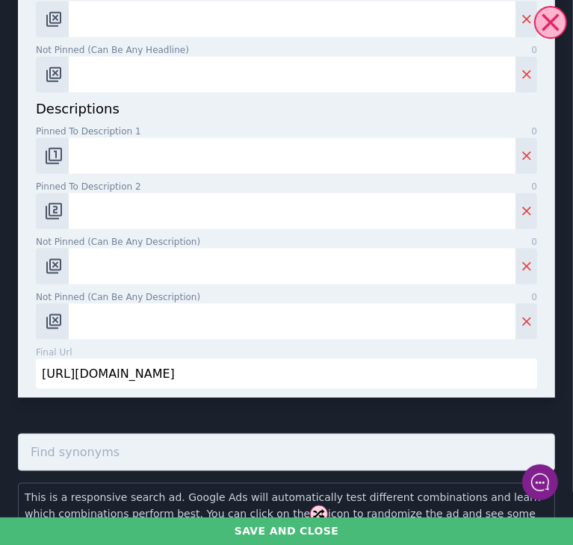
scroll to position [837, 0]
click at [198, 163] on input "Pinned to description 1 0" at bounding box center [292, 156] width 447 height 36
paste input "One-On-One Tutoring Online Or At Home. Personalized Plans That Drive Results."
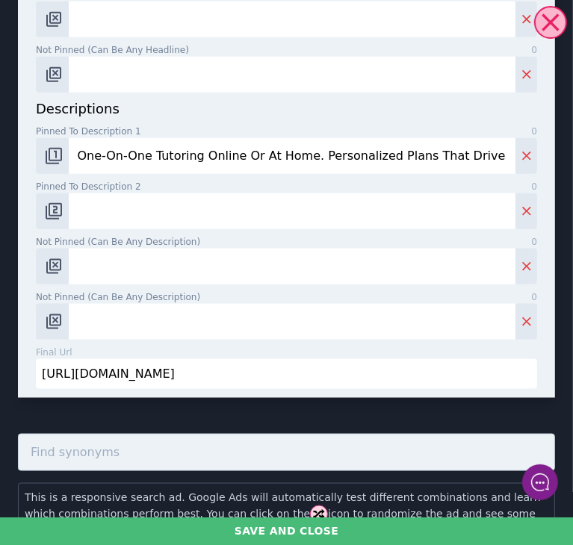
scroll to position [852, 0]
type input "One-On-One Tutoring Online Or At Home. Personalized Plans That Drive Results."
click at [253, 200] on input "Pinned to description 2 0" at bounding box center [292, 212] width 447 height 36
paste input "Certified Tutors For All Subjects. Boost Confidence And Grades Fast."
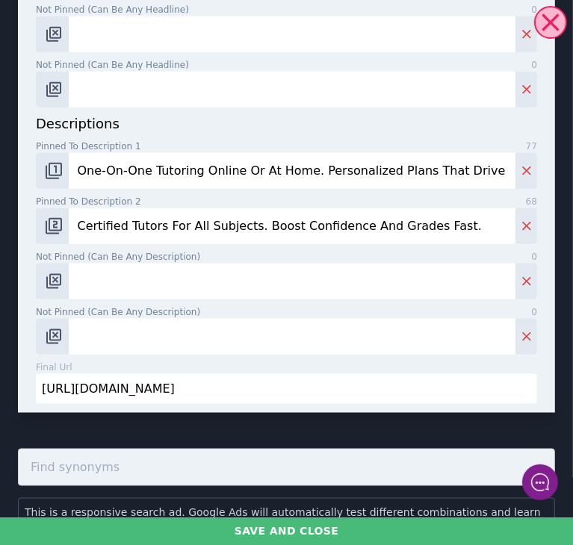
scroll to position [867, 0]
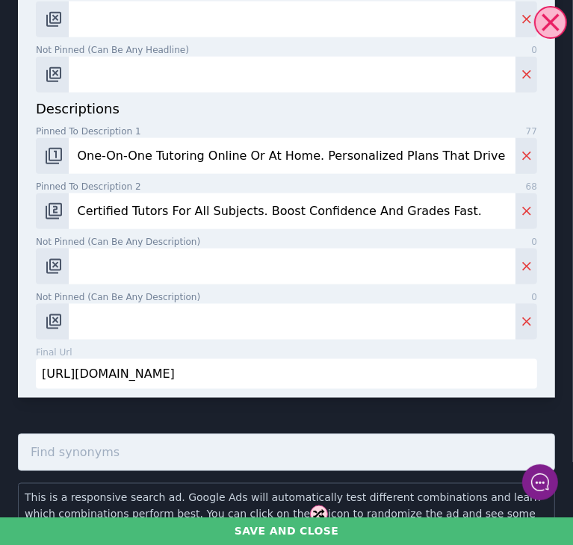
click at [235, 206] on input "Certified Tutors For All Subjects. Boost Confidence And Grades Fast." at bounding box center [292, 212] width 447 height 36
type input "Certified Tutors For All Subjects & Any Grade. Boost Confidence And Grades Fast."
click at [250, 255] on input "Not pinned (Can be any description) 0" at bounding box center [292, 267] width 447 height 36
paste input "Flexible Tutoring That Fits Your Schedule—Online Or In Your Home."
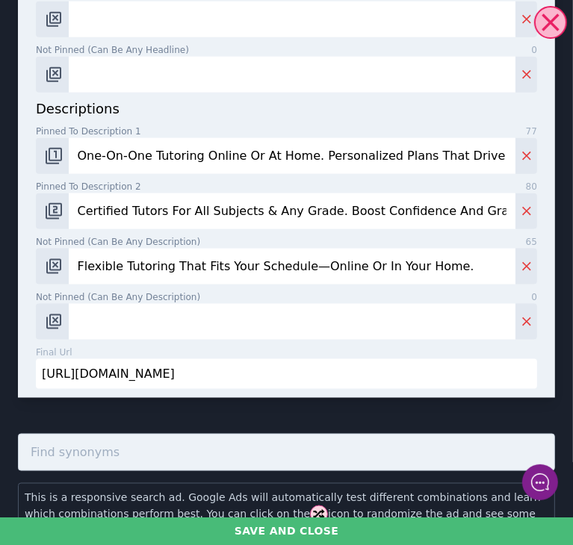
click at [299, 270] on input "Flexible Tutoring That Fits Your Schedule—Online Or In Your Home." at bounding box center [292, 267] width 447 height 36
type input "Flexible Tutoring That Fits Your Schedule, Online Or In Your Home."
click at [303, 323] on input "Not pinned (Can be any description) 0" at bounding box center [292, 322] width 447 height 36
paste input "Personalized Tutoring To Help Your Child Reach Their Full Potential."
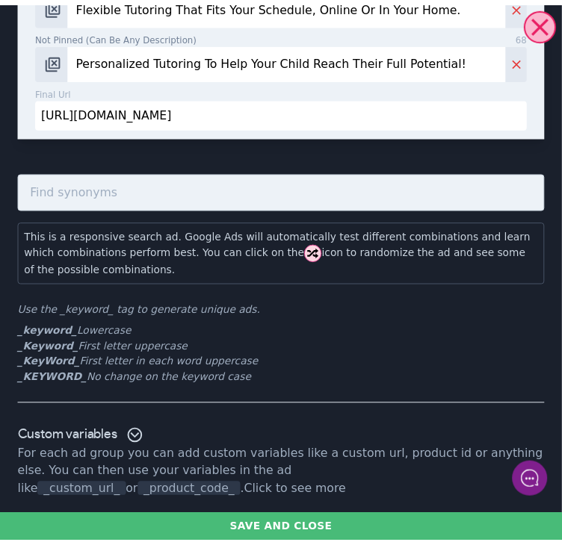
scroll to position [1127, 0]
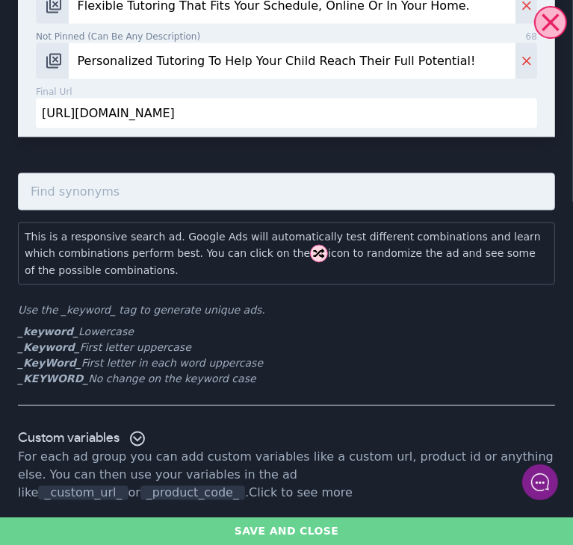
type input "Personalized Tutoring To Help Your Child Reach Their Full Potential!"
click at [247, 519] on button "Save and close" at bounding box center [286, 532] width 573 height 28
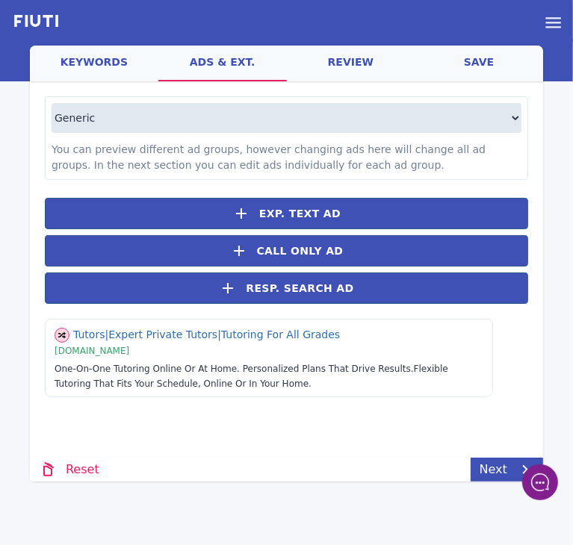
click at [466, 74] on link "save" at bounding box center [479, 64] width 129 height 36
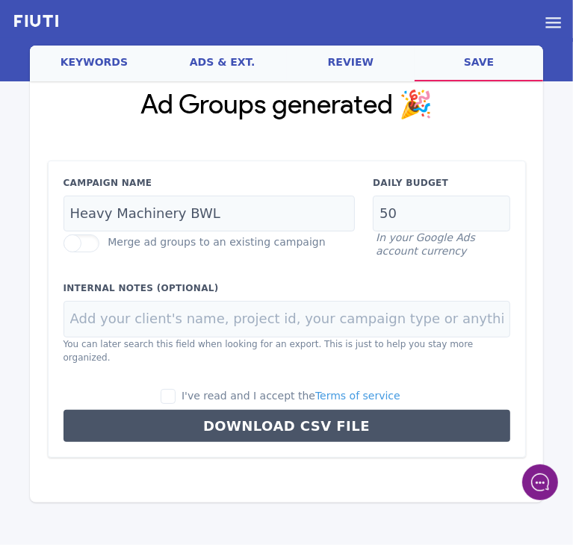
click at [239, 194] on div "Campaign Name Heavy Machinery BWL" at bounding box center [210, 204] width 310 height 56
click at [237, 198] on input "Heavy Machinery BWL" at bounding box center [210, 214] width 292 height 37
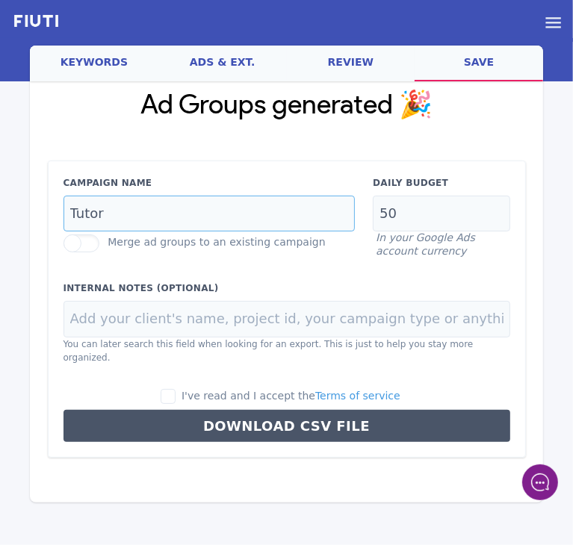
click at [254, 211] on input "Tutor" at bounding box center [210, 214] width 292 height 37
type input "Tutoring BWL"
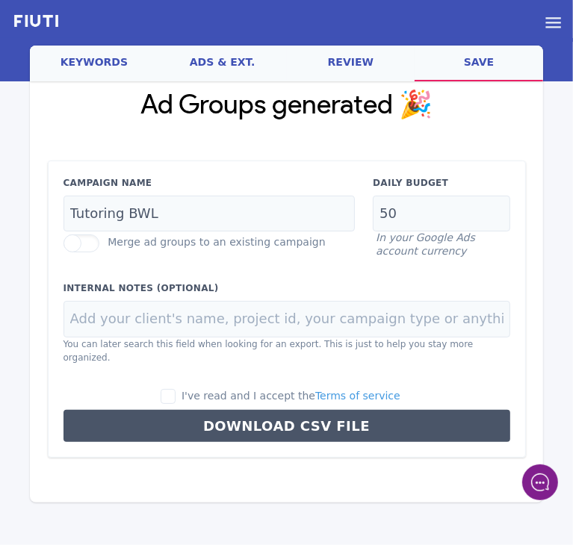
click at [541, 233] on div "Ad Groups generated 🎉 Campaign Name Tutoring BWL Merge ad groups to an existing…" at bounding box center [286, 277] width 513 height 392
click at [454, 207] on input "50" at bounding box center [441, 214] width 137 height 37
type input "58"
click at [215, 390] on span "I've read and I accept the Terms of service" at bounding box center [291, 396] width 219 height 12
click at [176, 389] on input "I've read and I accept the Terms of service" at bounding box center [168, 396] width 15 height 15
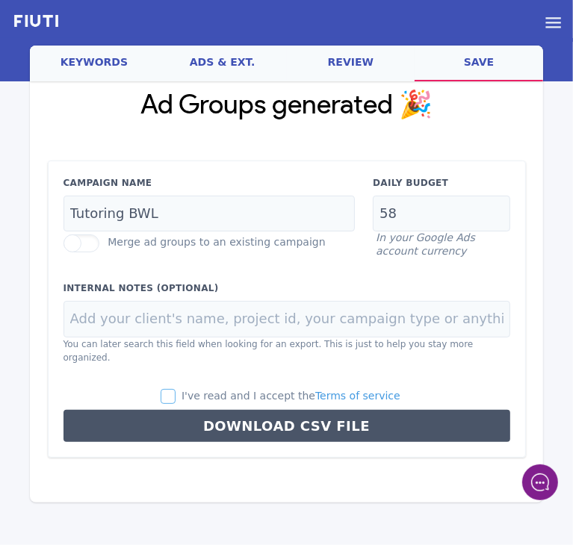
checkbox input "true"
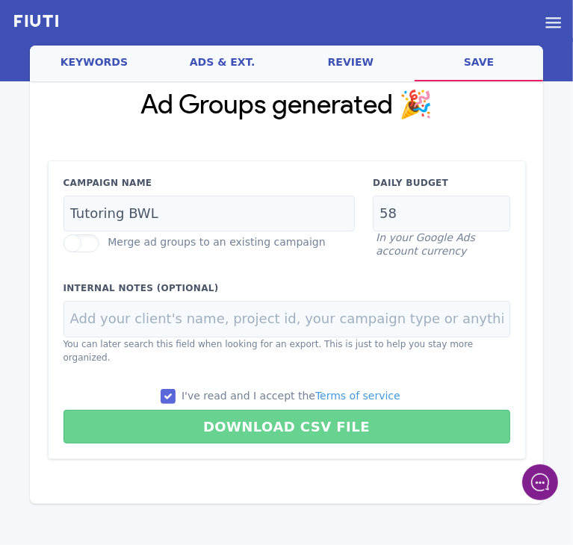
click at [211, 410] on button "Download CSV File" at bounding box center [287, 427] width 447 height 34
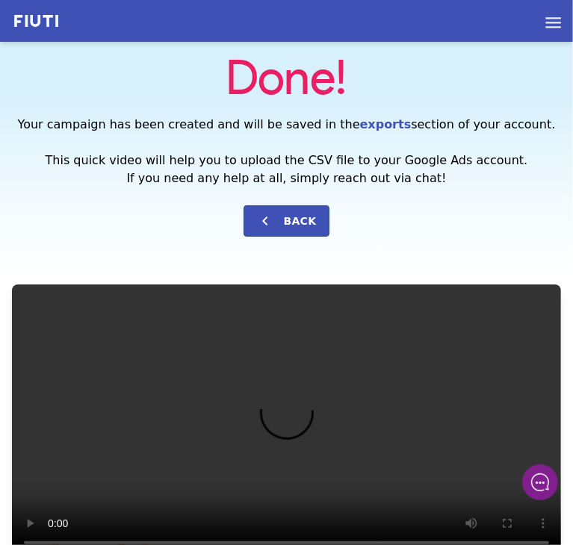
click at [520, 156] on h2 "Your campaign has been created and will be saved in the exports section of your…" at bounding box center [286, 152] width 549 height 72
click at [42, 28] on img at bounding box center [36, 21] width 49 height 17
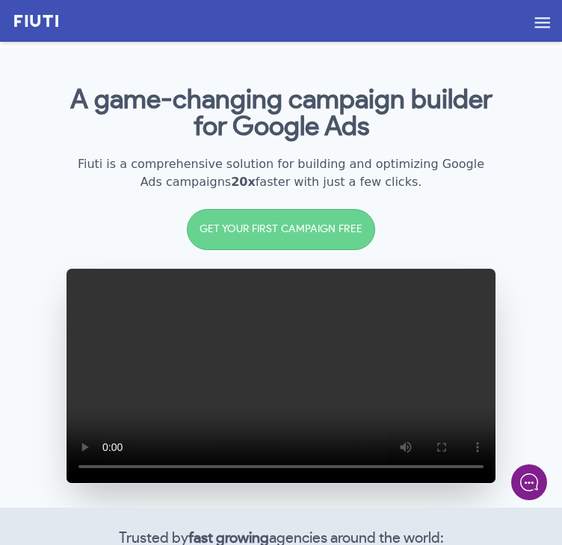
click at [542, 23] on icon at bounding box center [543, 22] width 16 height 10
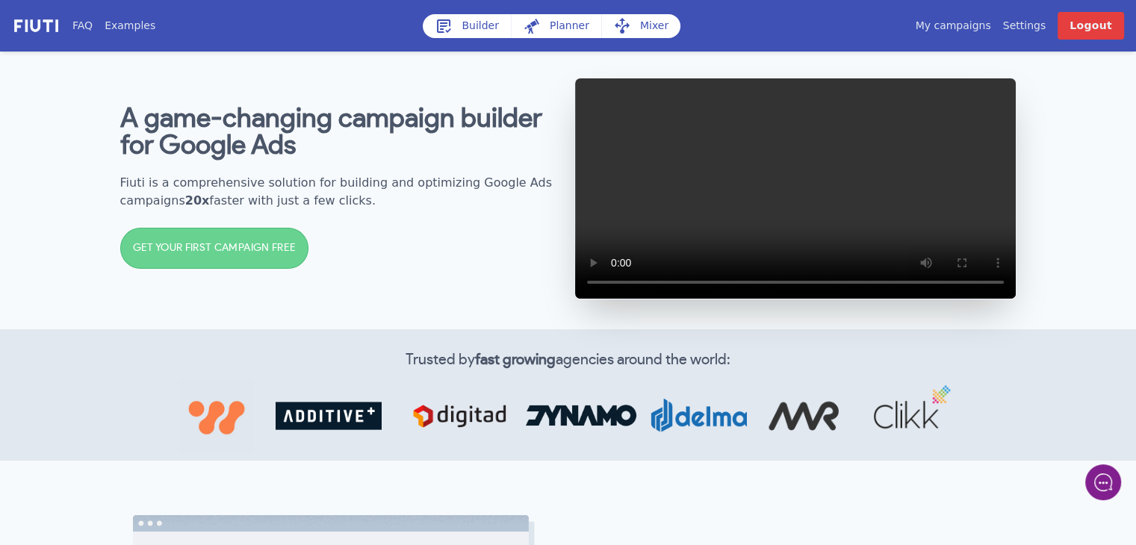
click at [453, 25] on link "Builder" at bounding box center [467, 26] width 88 height 24
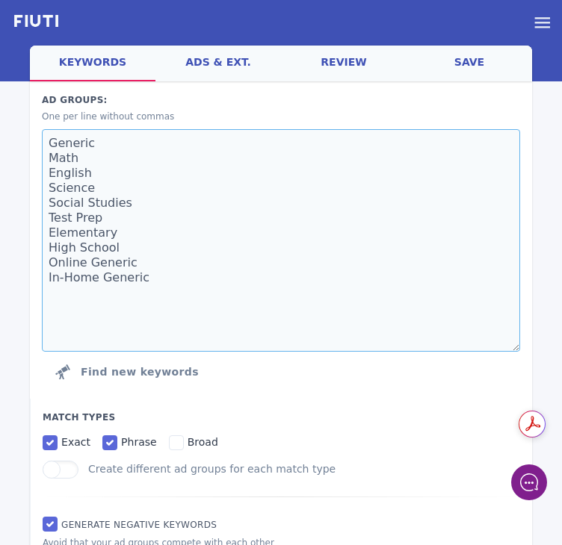
click at [452, 272] on textarea "Generic Math English Science Social Studies Test Prep Elementary High School On…" at bounding box center [281, 240] width 478 height 223
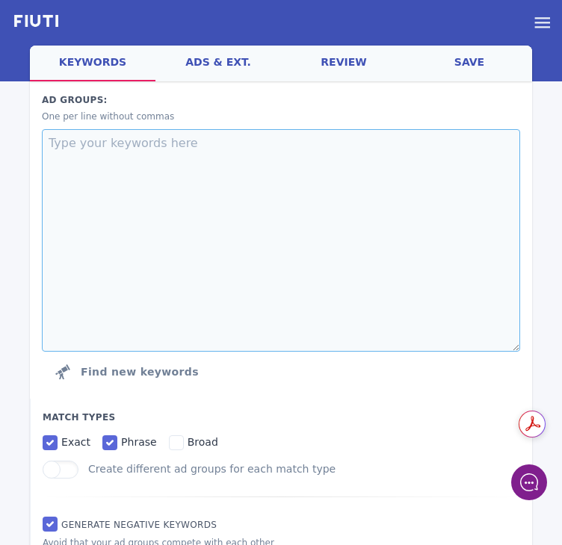
click at [380, 219] on textarea at bounding box center [281, 240] width 478 height 223
click at [418, 264] on textarea at bounding box center [281, 240] width 478 height 223
type textarea "Homeschool Support"
click at [435, 158] on textarea "Homeschool Support" at bounding box center [281, 240] width 478 height 223
click at [478, 235] on textarea "Support" at bounding box center [281, 240] width 478 height 223
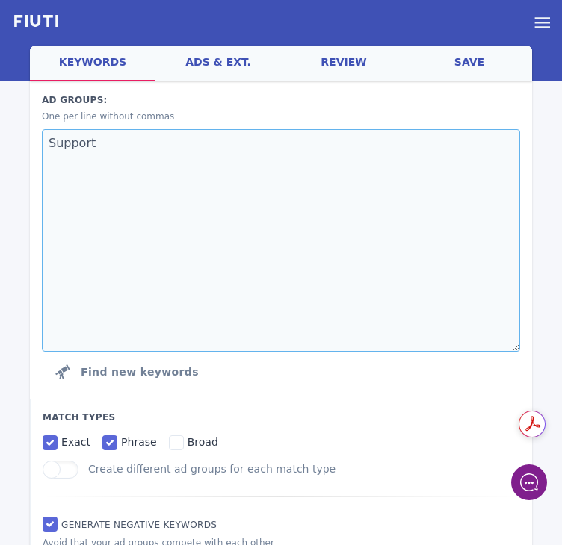
click at [478, 235] on textarea "Support" at bounding box center [281, 240] width 478 height 223
click at [335, 193] on textarea "Support Curriculum Consultation" at bounding box center [281, 240] width 478 height 223
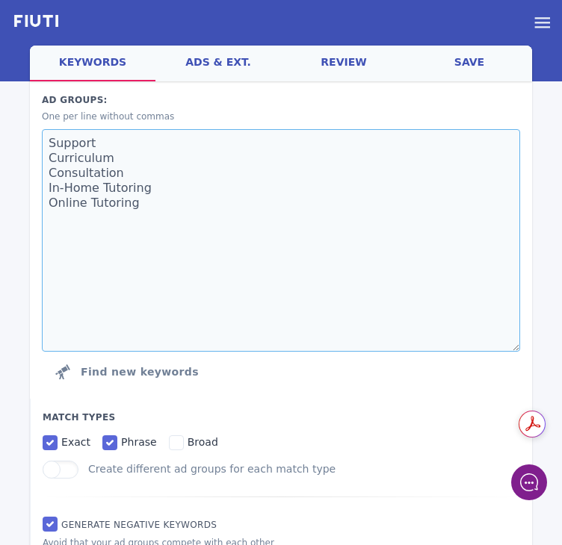
type textarea "Support Curriculum Consultation In-Home Tutoring Online Tutoring"
click at [324, 327] on textarea "Support Curriculum Consultation In-Home Tutoring Online Tutoring" at bounding box center [281, 240] width 478 height 223
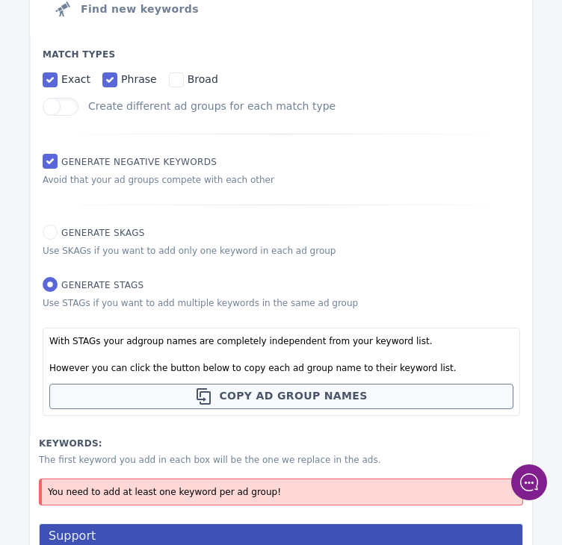
scroll to position [723, 0]
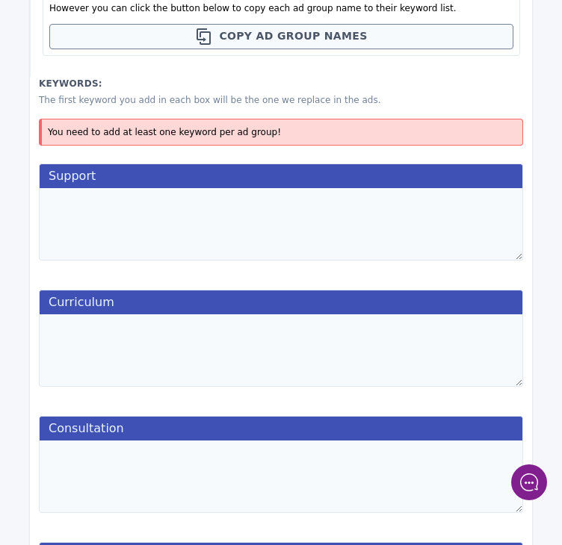
click at [340, 219] on textarea at bounding box center [281, 224] width 484 height 72
paste textarea "homeschool support homeschool support near me homeschooling help homeschooling …"
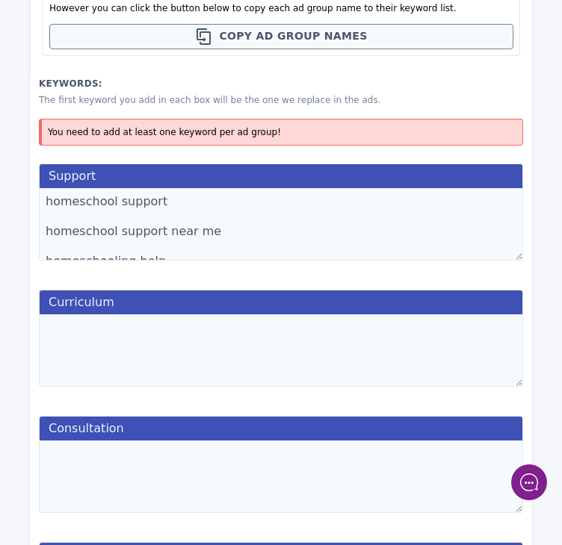
scroll to position [158, 0]
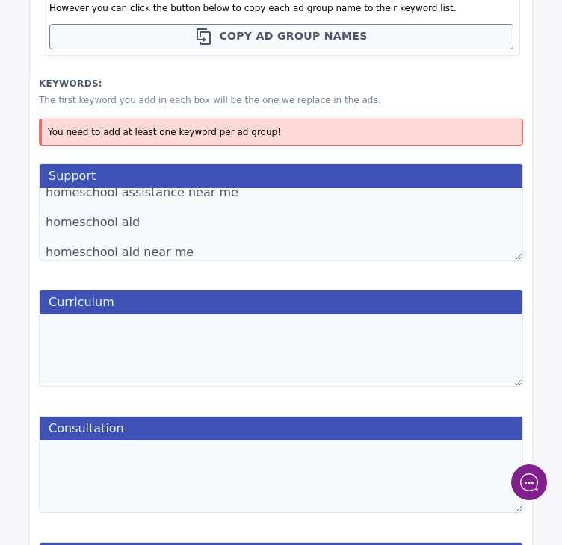
type textarea "homeschool support homeschool support near me homeschooling help homeschooling …"
click at [277, 256] on textarea "homeschool support homeschool support near me homeschooling help homeschooling …" at bounding box center [281, 224] width 484 height 72
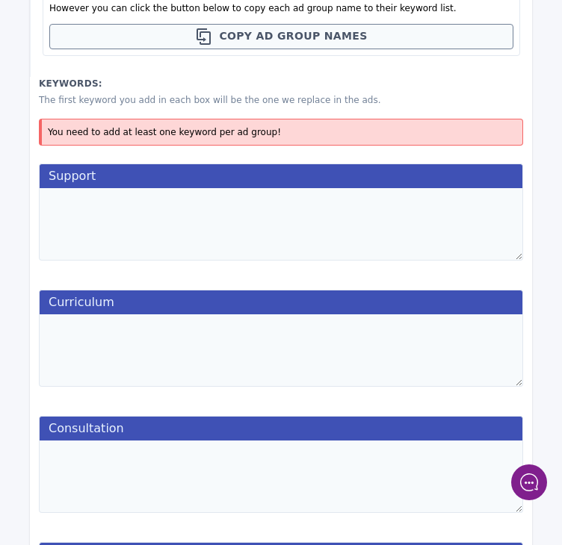
scroll to position [0, 0]
click at [270, 252] on textarea at bounding box center [281, 224] width 484 height 72
paste textarea "homeschool support homeschool support near me homeschooling help homeschooling …"
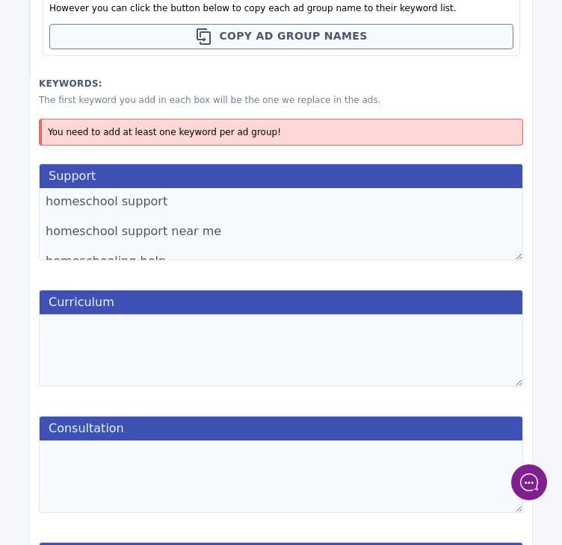
scroll to position [158, 0]
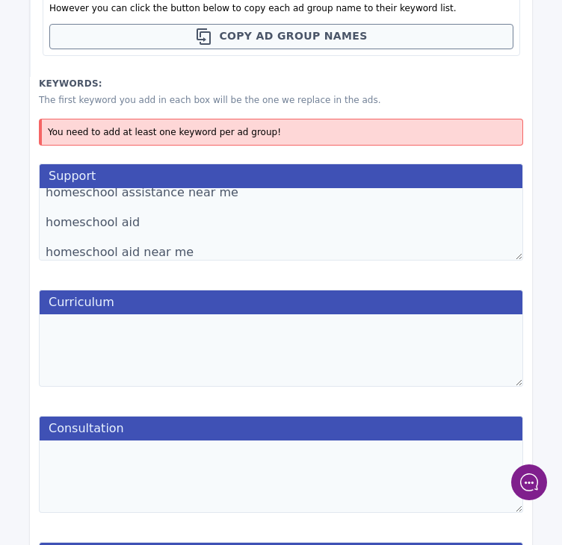
click at [205, 244] on textarea "homeschool support homeschool support near me homeschooling help homeschooling …" at bounding box center [281, 224] width 484 height 72
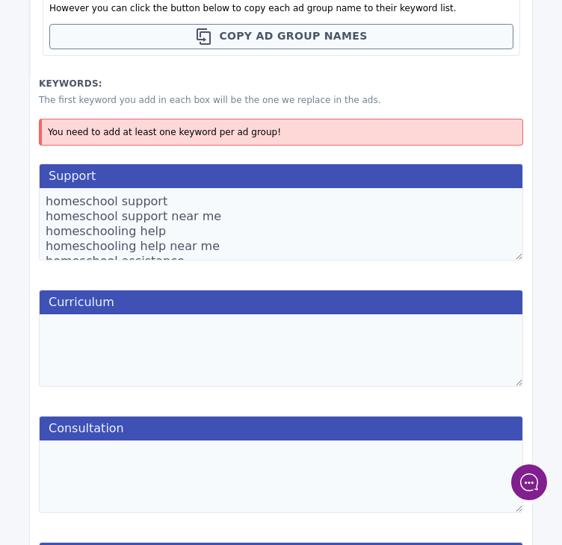
scroll to position [54, 0]
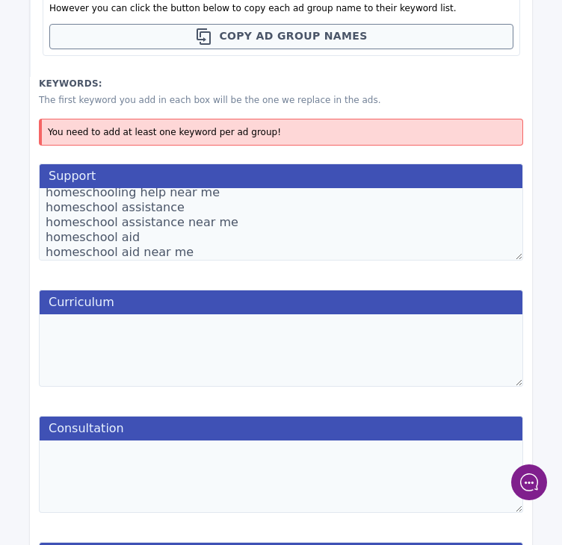
type textarea "homeschool support homeschool support near me homeschooling help homeschooling …"
click at [220, 336] on textarea at bounding box center [281, 351] width 484 height 72
click at [330, 330] on textarea at bounding box center [281, 351] width 484 height 72
paste textarea "homeschool curriculum homeschool curriculum near [GEOGRAPHIC_DATA] custom homes…"
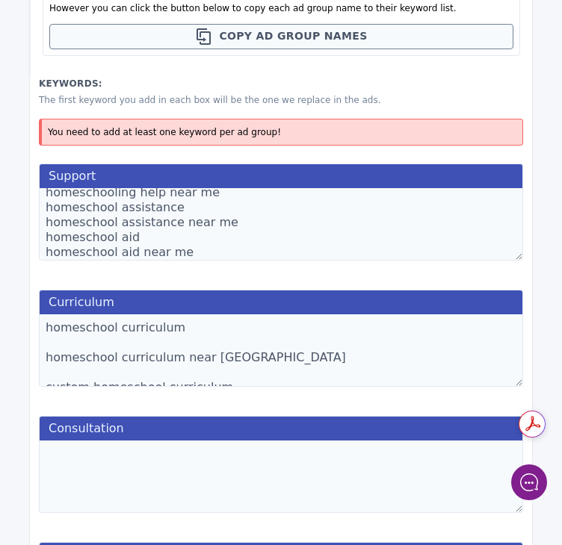
scroll to position [158, 0]
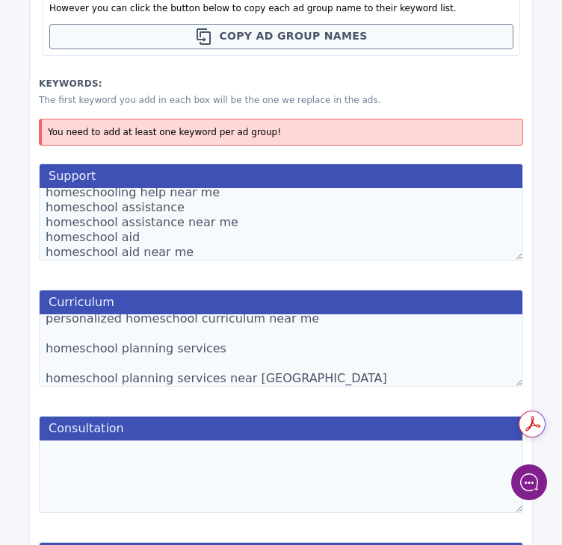
click at [233, 359] on textarea "homeschool curriculum homeschool curriculum near [GEOGRAPHIC_DATA] custom homes…" at bounding box center [281, 351] width 484 height 72
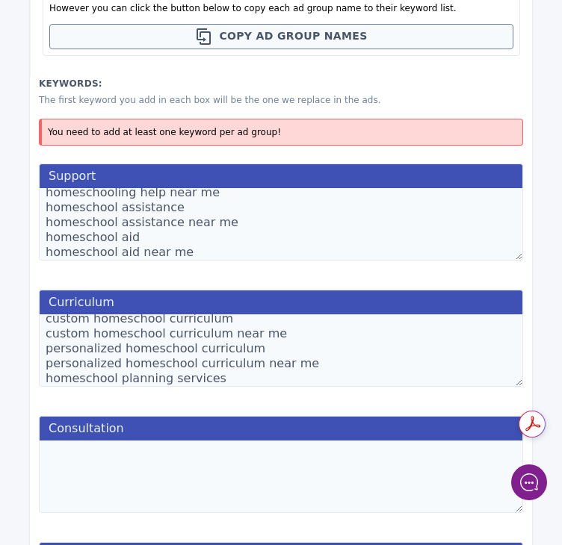
scroll to position [54, 0]
type textarea "homeschool curriculum homeschool curriculum near me custom homeschool curriculu…"
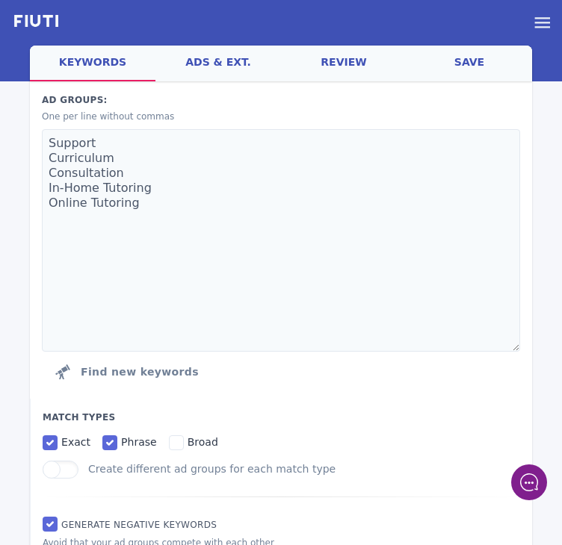
scroll to position [122, 0]
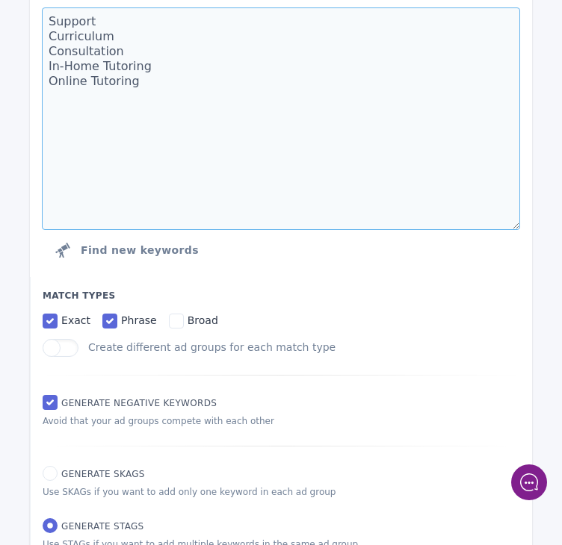
click at [261, 146] on textarea "Support Curriculum Consultation In-Home Tutoring Online Tutoring" at bounding box center [281, 118] width 478 height 223
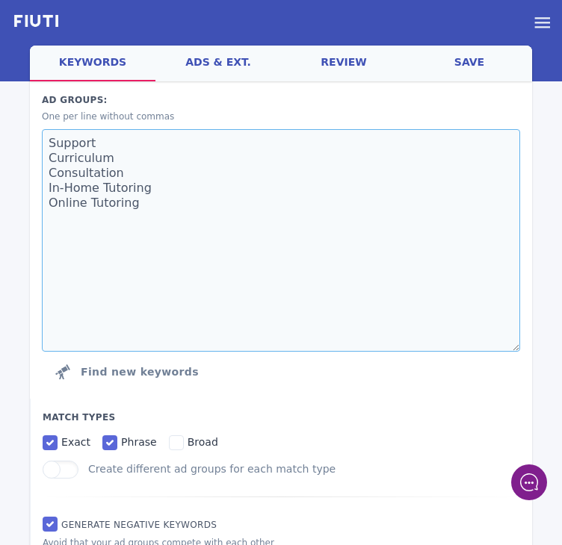
click at [190, 173] on textarea "Support Curriculum Consultation In-Home Tutoring Online Tutoring" at bounding box center [281, 240] width 478 height 223
click at [165, 157] on textarea "Support Curriculum Consultation In-Home Tutoring Online Tutoring" at bounding box center [281, 240] width 478 height 223
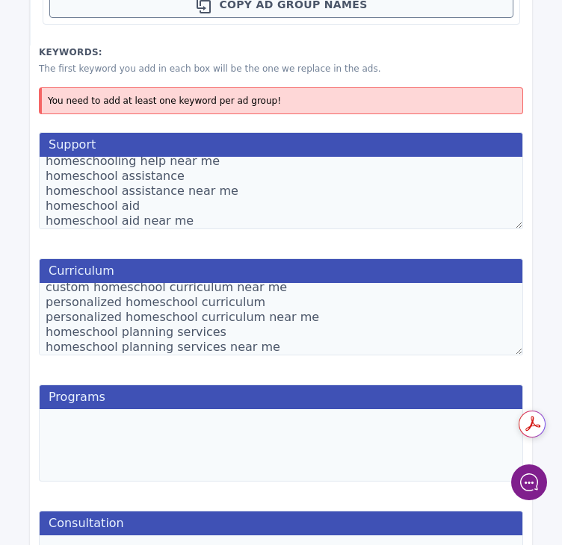
scroll to position [753, 0]
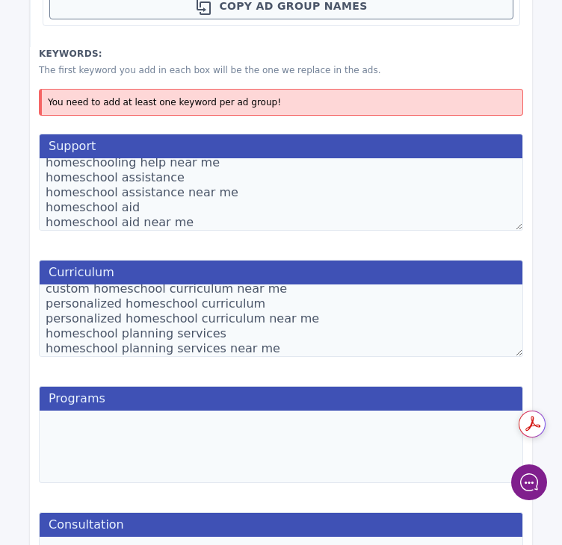
type textarea "Support Curriculum Programs Consultation In-Home Tutoring Online Tutoring"
click at [185, 415] on textarea at bounding box center [281, 447] width 484 height 72
paste textarea "homeschool programs"
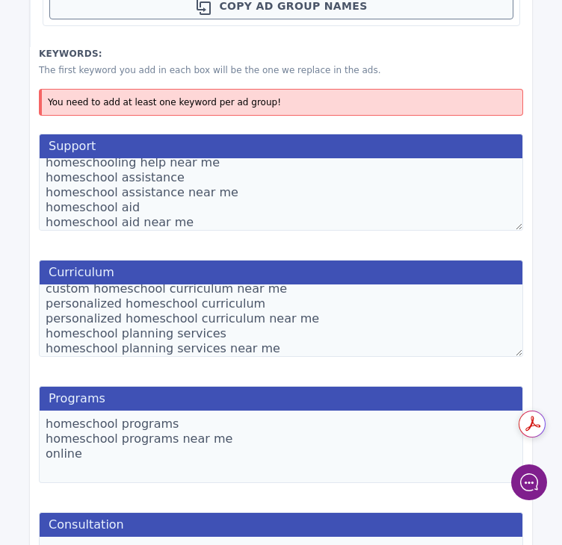
paste textarea "homeschool programs"
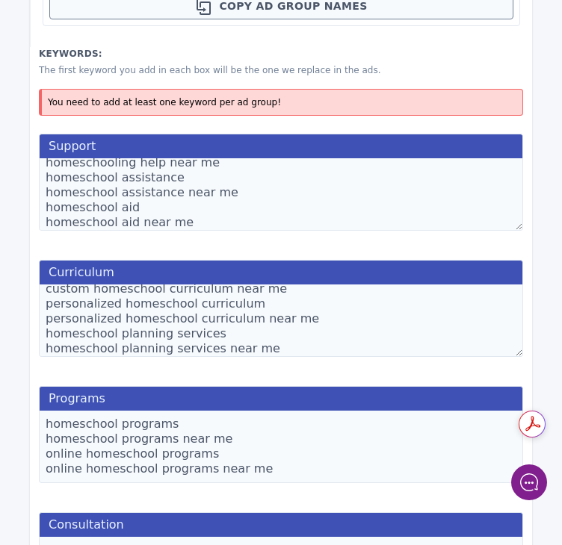
scroll to position [9, 0]
click at [214, 475] on textarea "homeschool programs homeschool programs near me online homeschool programs onli…" at bounding box center [281, 447] width 484 height 72
paste textarea "best accredited homeschool programs"
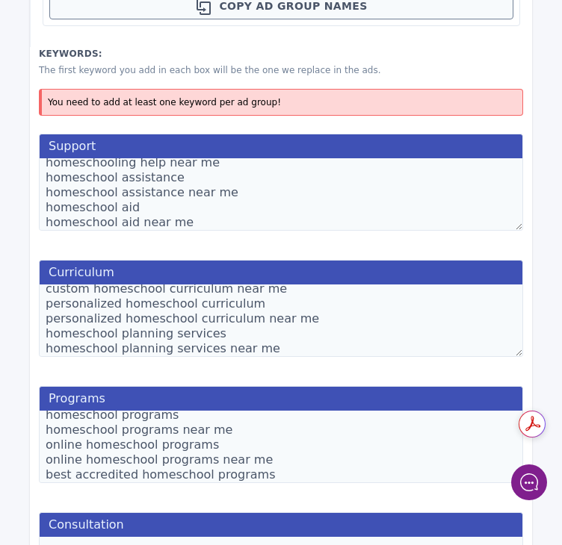
click at [262, 462] on textarea "homeschool programs homeschool programs near me online homeschool programs onli…" at bounding box center [281, 447] width 484 height 72
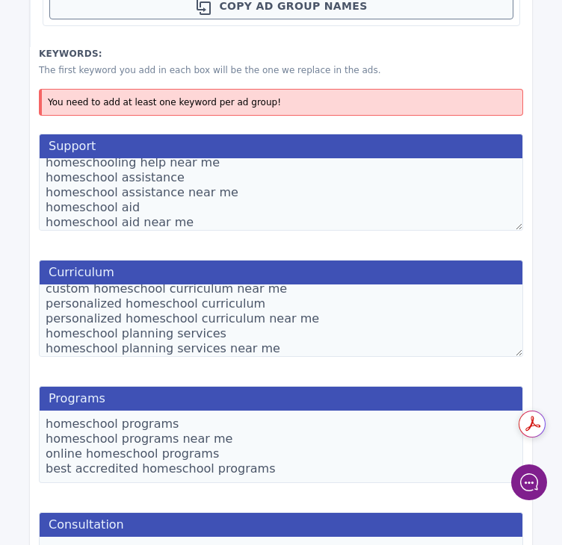
scroll to position [831, 0]
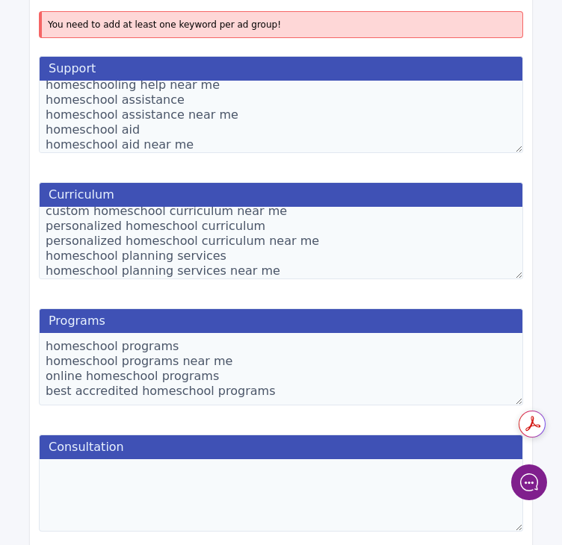
click at [338, 387] on textarea "homeschool programs homeschool programs near me online homeschool programs best…" at bounding box center [281, 369] width 484 height 72
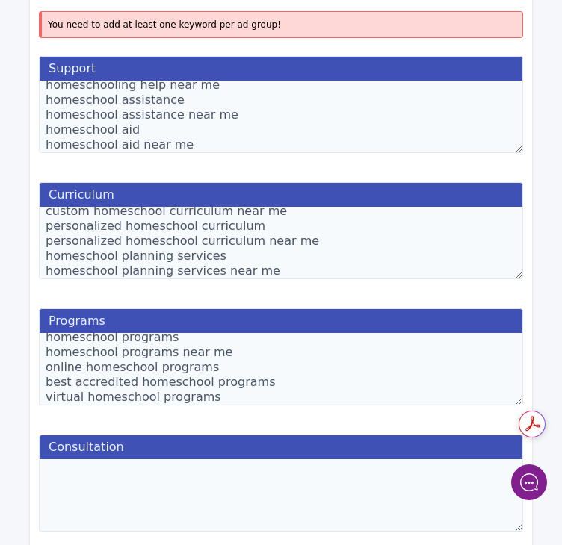
scroll to position [24, 0]
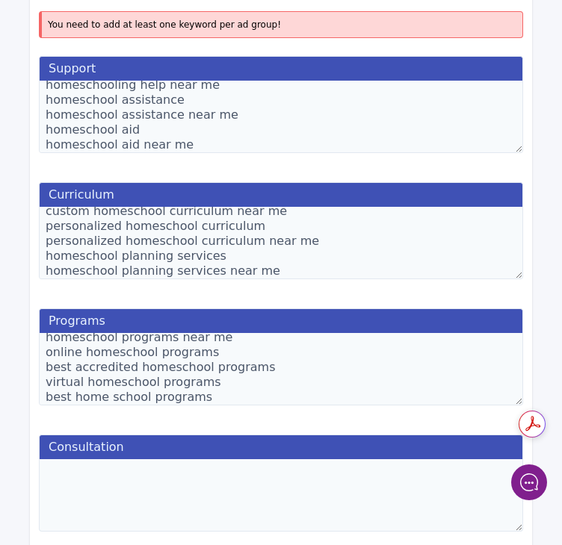
type textarea "homeschool programs homeschool programs near me online homeschool programs best…"
click at [365, 266] on textarea "homeschool curriculum homeschool curriculum near me custom homeschool curriculu…" at bounding box center [281, 243] width 484 height 72
click at [303, 282] on div "Curriculum homeschool curriculum homeschool curriculum near me custom homeschoo…" at bounding box center [281, 233] width 502 height 120
click at [284, 267] on textarea "homeschool curriculum homeschool curriculum near me custom homeschool curriculu…" at bounding box center [281, 243] width 484 height 72
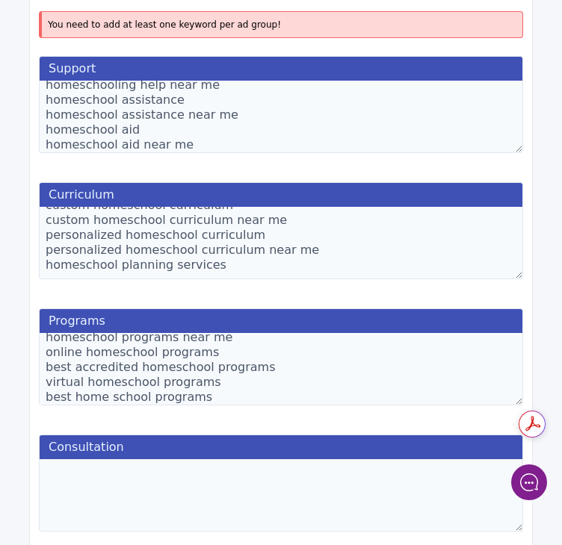
scroll to position [45, 0]
click at [300, 252] on textarea "homeschool curriculum homeschool curriculum near me custom homeschool curriculu…" at bounding box center [281, 243] width 484 height 72
click at [282, 235] on textarea "homeschool curriculum homeschool curriculum near me custom homeschool curriculu…" at bounding box center [281, 243] width 484 height 72
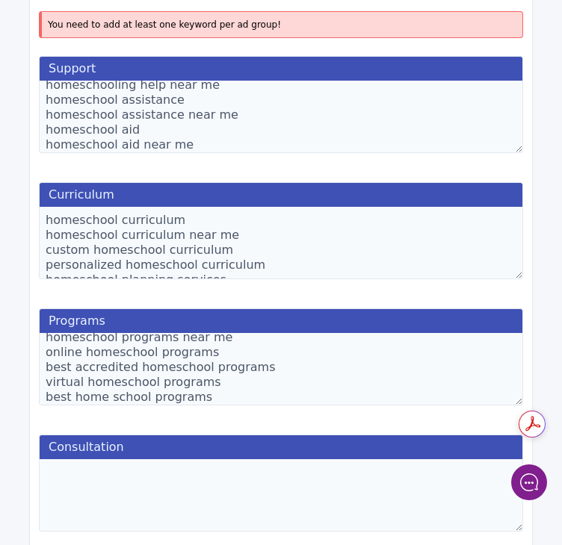
click at [267, 235] on textarea "homeschool curriculum homeschool curriculum near me custom homeschool curriculu…" at bounding box center [281, 243] width 484 height 72
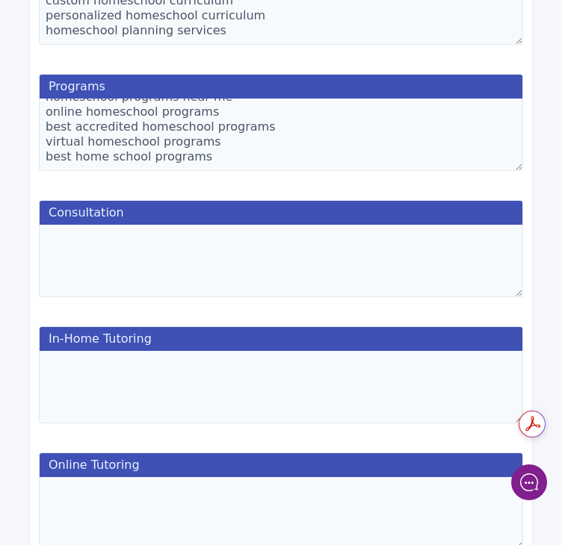
scroll to position [1103, 0]
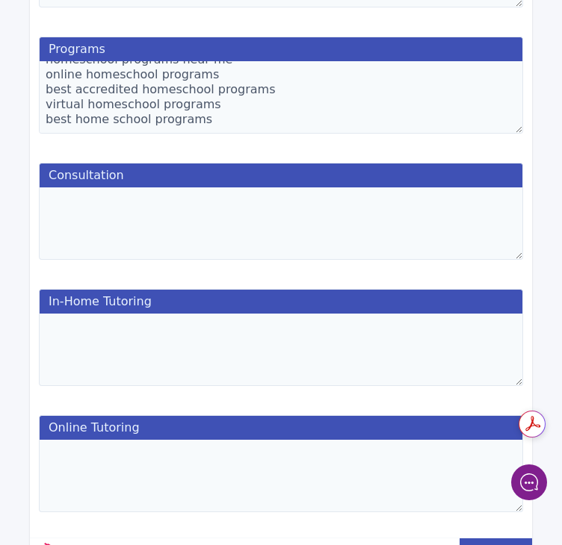
type textarea "homeschool curriculum custom homeschool curriculum personalized homeschool curr…"
click at [220, 219] on textarea at bounding box center [281, 224] width 484 height 72
paste textarea "homeschool consultation"
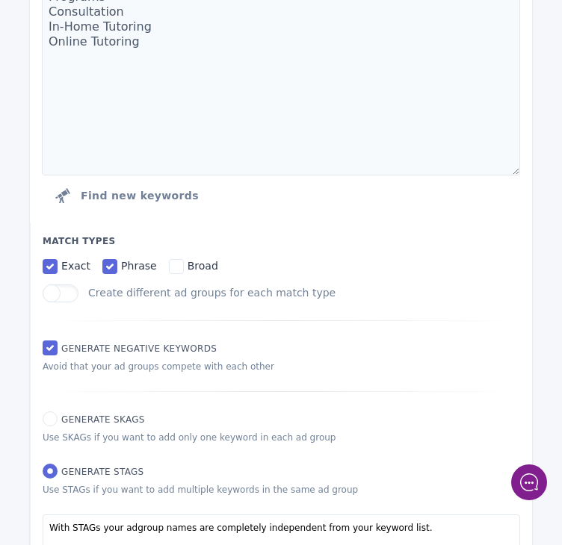
scroll to position [75, 0]
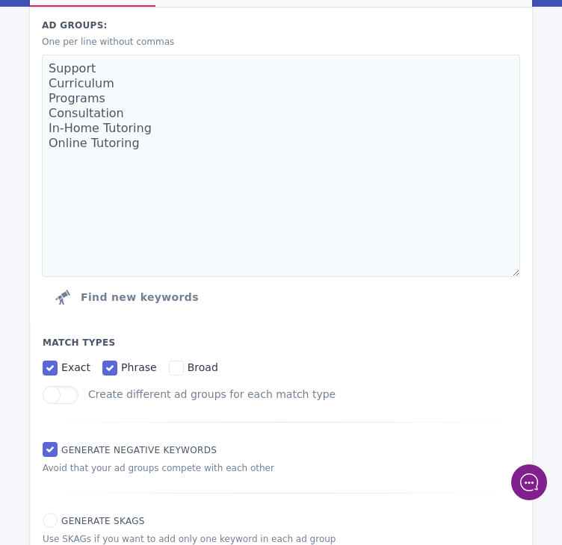
type textarea "homeschool consultation homeschool consultation near me homeschool guidance ses…"
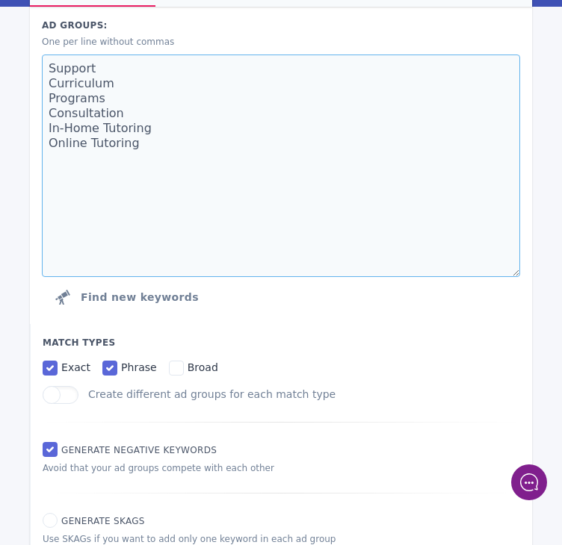
click at [158, 115] on textarea "Support Curriculum Programs Consultation In-Home Tutoring Online Tutoring" at bounding box center [281, 166] width 478 height 223
type textarea "Support Curriculum Programs In-Home Tutoring Online Tutoring"
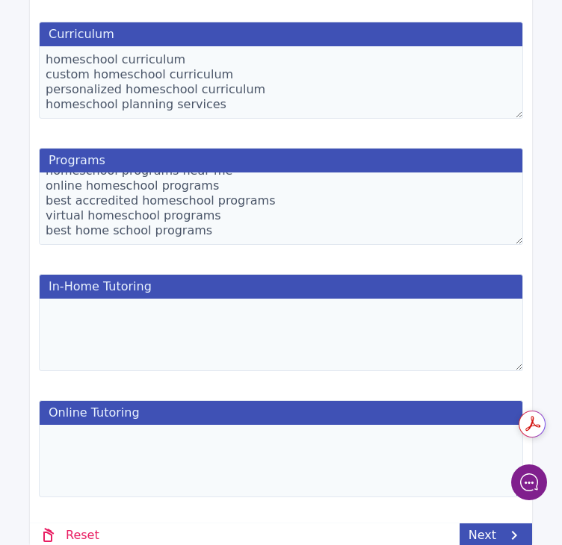
scroll to position [992, 0]
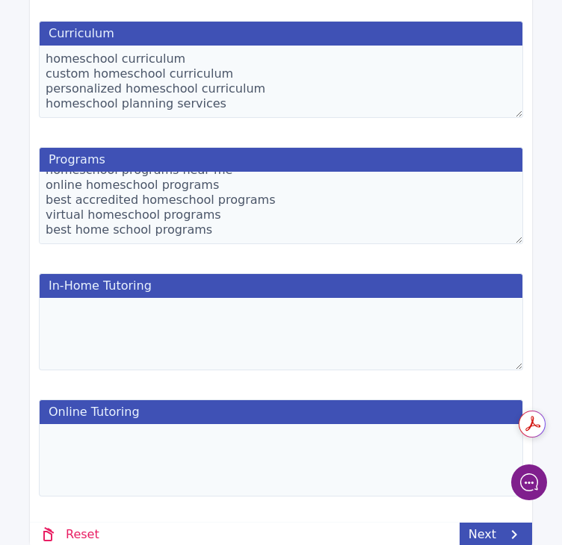
type textarea "Support Curriculum Programs In-Home Tutoring Online Tutoring"
click at [332, 348] on textarea at bounding box center [281, 334] width 484 height 72
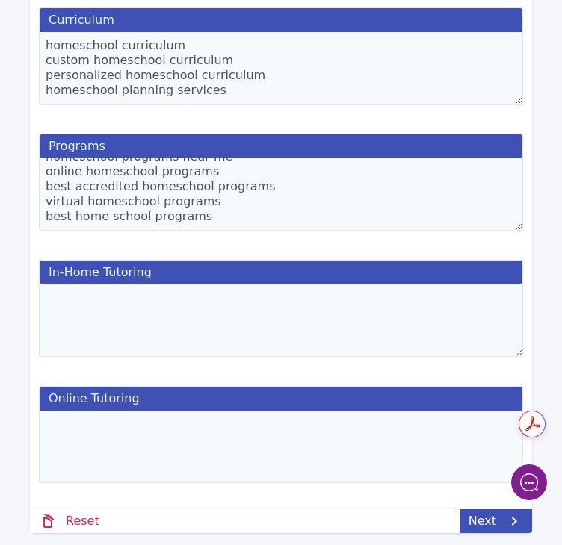
click at [242, 332] on textarea at bounding box center [281, 321] width 484 height 72
paste textarea "homeschool in home tutoring homeschool in home tutoring near me in home tutor f…"
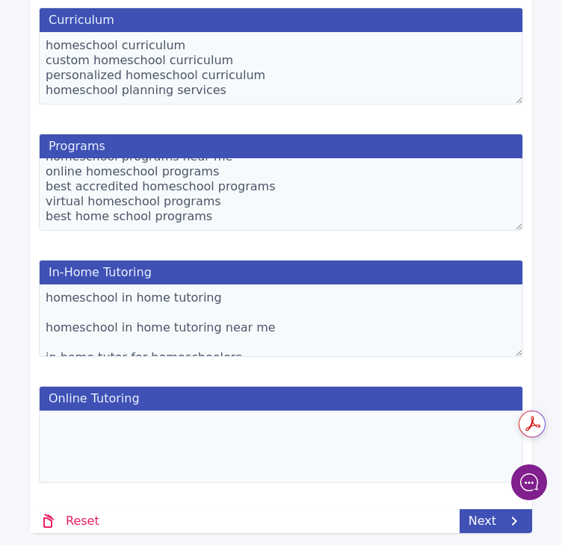
scroll to position [158, 0]
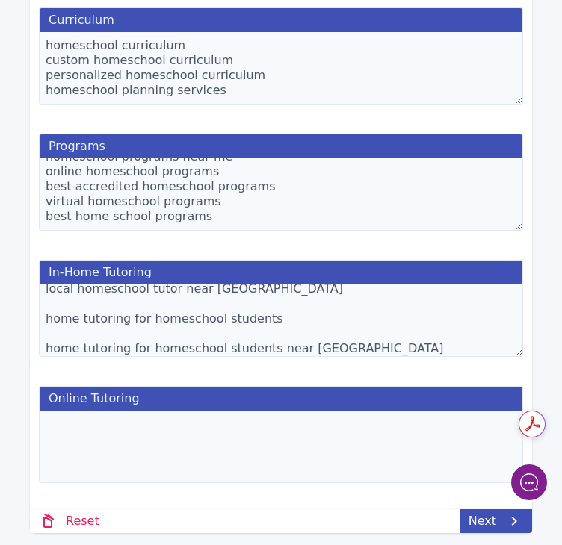
click at [221, 332] on textarea "homeschool in home tutoring homeschool in home tutoring near me in home tutor f…" at bounding box center [281, 321] width 484 height 72
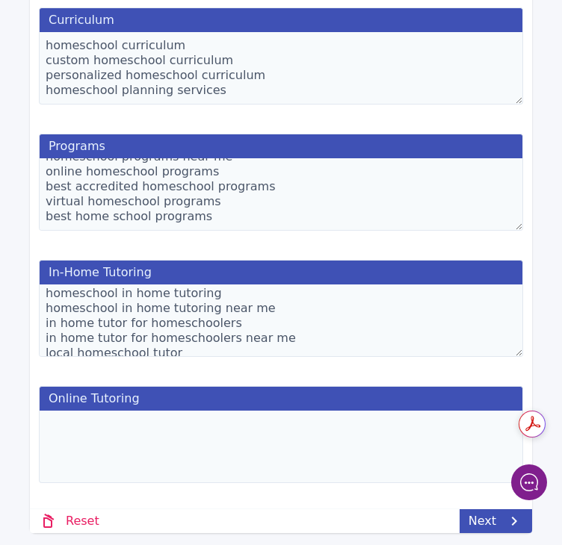
scroll to position [54, 0]
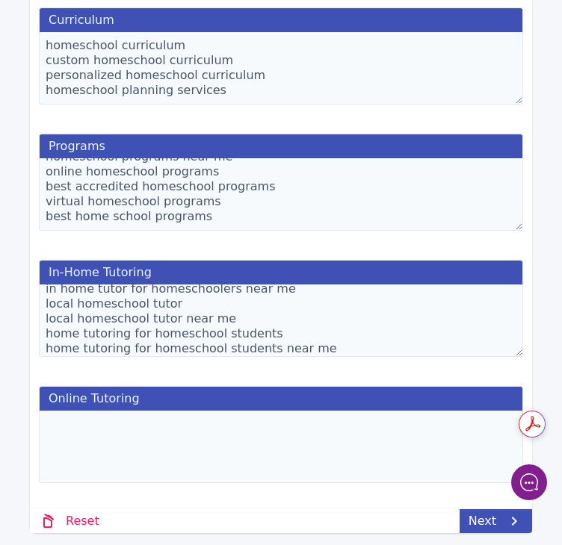
click at [350, 355] on div "In-Home Tutoring homeschool in home tutoring homeschool in home tutoring near m…" at bounding box center [281, 311] width 502 height 120
click at [340, 335] on textarea "homeschool in home tutoring homeschool in home tutoring near me in home tutor f…" at bounding box center [281, 321] width 484 height 72
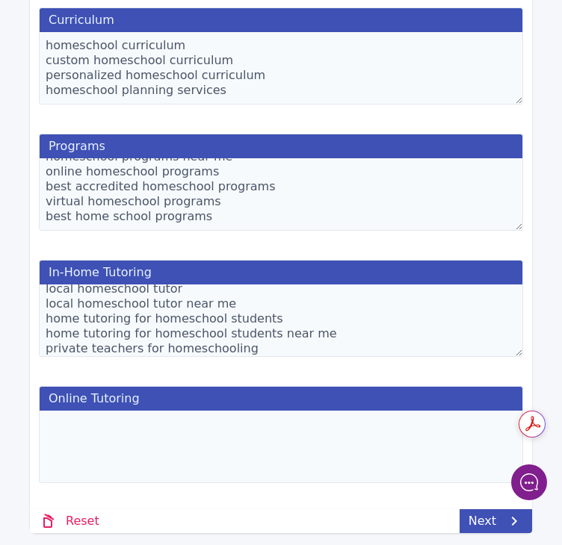
scroll to position [84, 0]
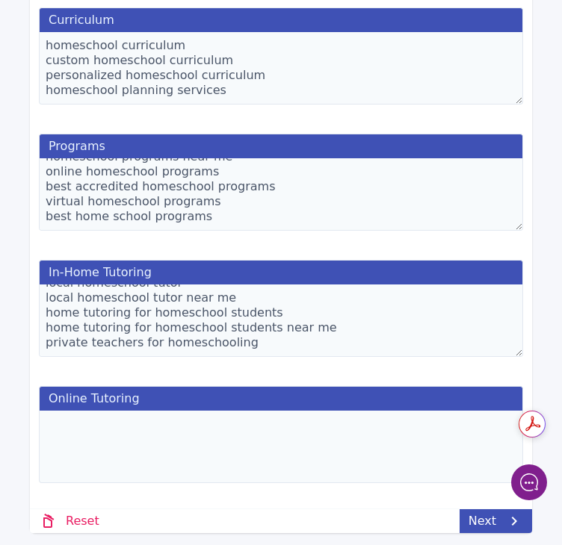
paste textarea "private teachers for homeschooling"
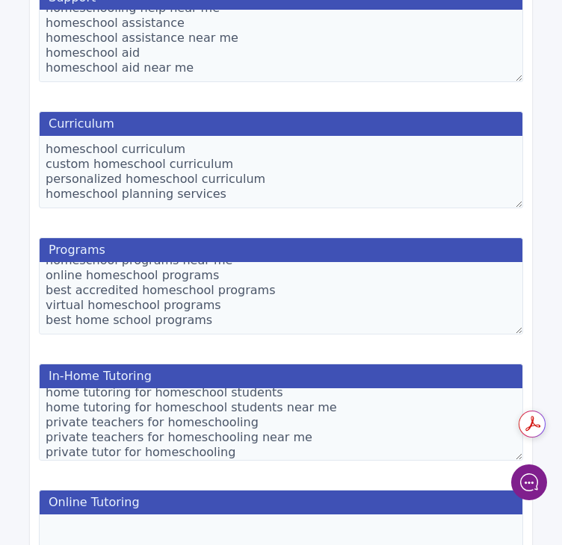
scroll to position [114, 0]
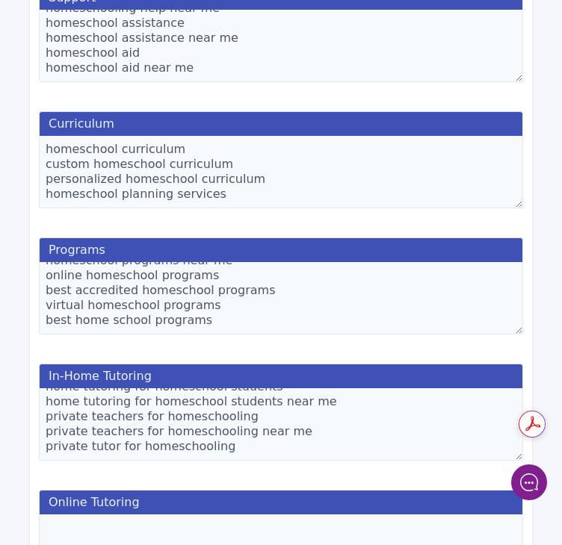
paste textarea "private tutor for homeschooling"
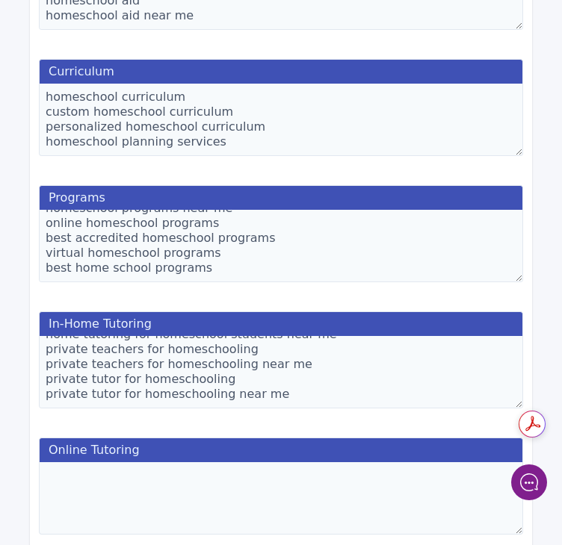
scroll to position [956, 0]
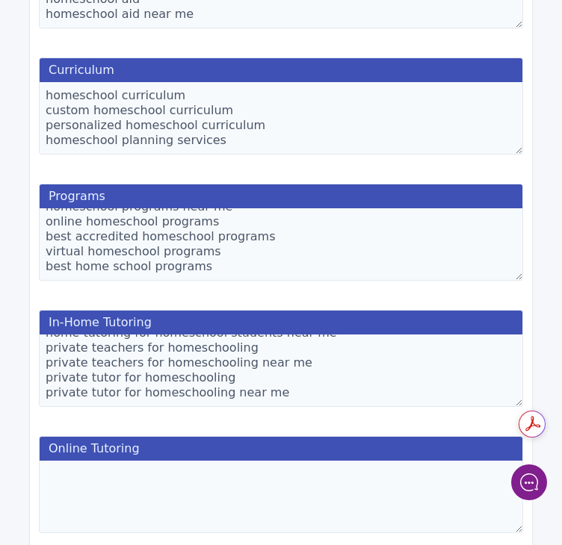
click at [340, 394] on textarea "homeschool in home tutoring homeschool in home tutoring near me in home tutor f…" at bounding box center [281, 371] width 484 height 72
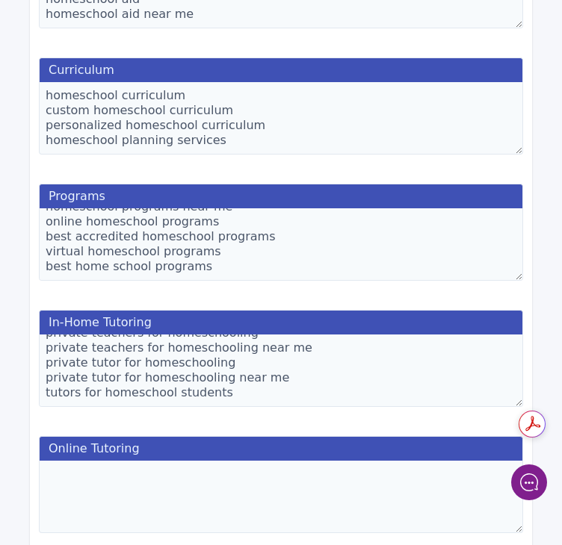
scroll to position [143, 0]
paste textarea "tutors for homeschool students"
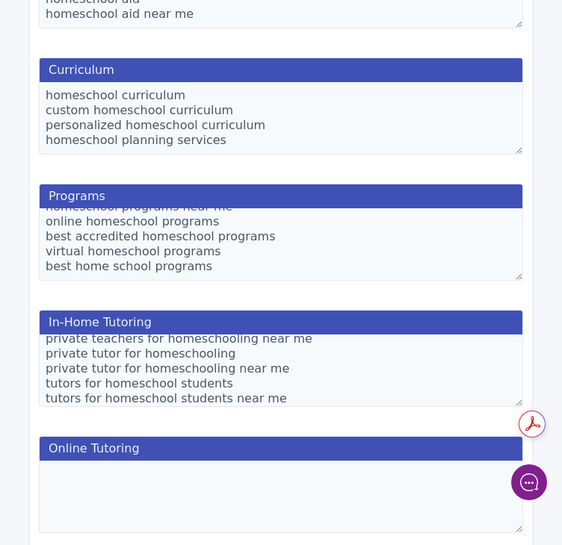
type textarea "homeschool in home tutoring homeschool in home tutoring near me in home tutor f…"
click at [293, 488] on textarea at bounding box center [281, 497] width 484 height 72
paste textarea "homeschool online tutoring homeschool online tutoring near me virtual tutor for…"
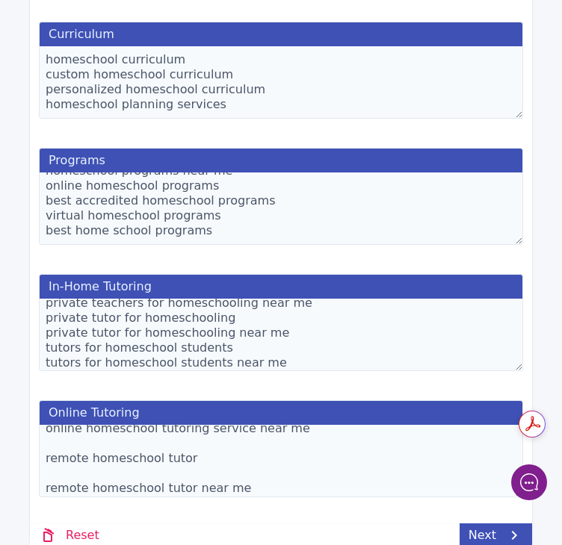
scroll to position [920, 0]
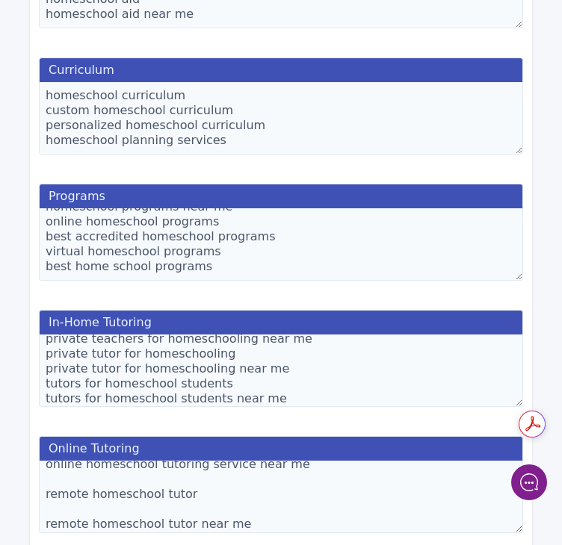
click at [235, 506] on textarea "homeschool online tutoring homeschool online tutoring near me virtual tutor for…" at bounding box center [281, 497] width 484 height 72
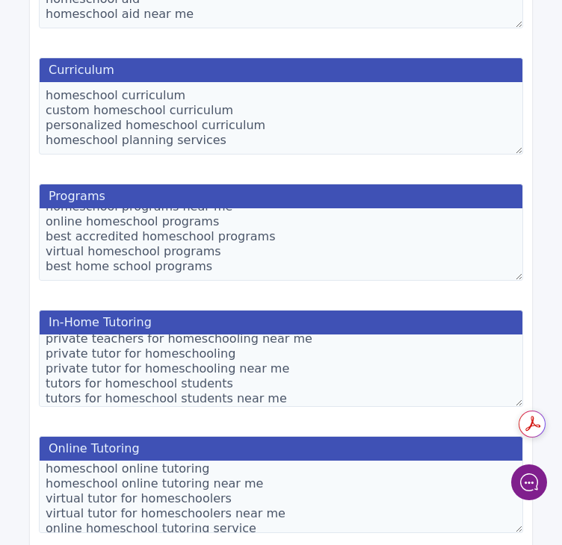
scroll to position [55, 0]
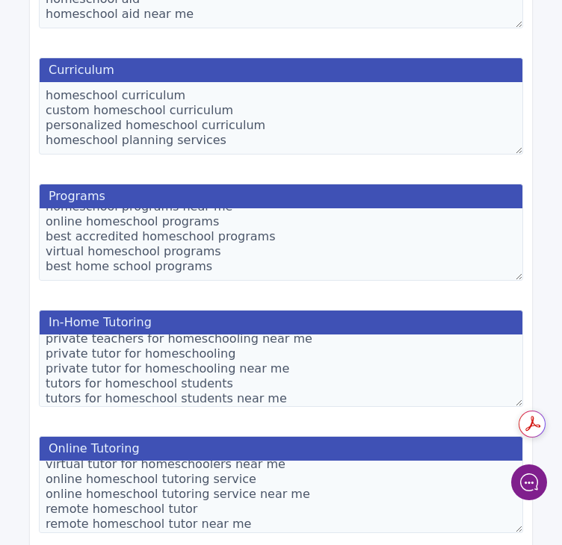
type textarea "homeschool online tutoring homeschool online tutoring near me virtual tutor for…"
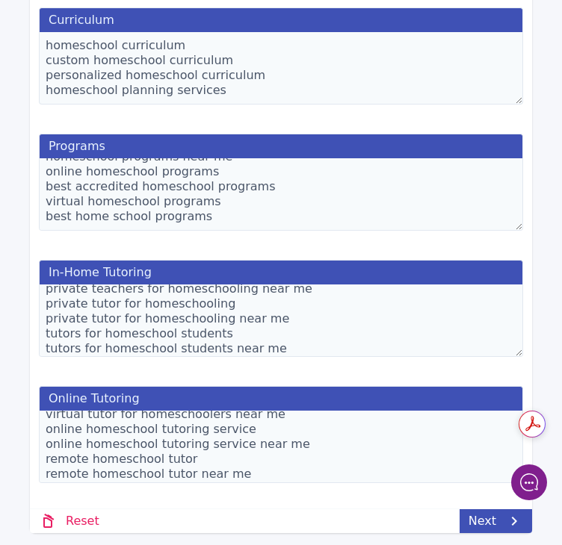
scroll to position [60, 0]
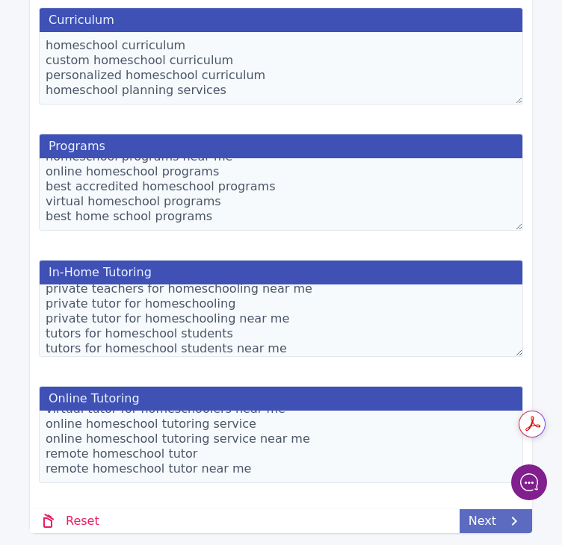
click at [479, 522] on link "Next" at bounding box center [496, 522] width 72 height 24
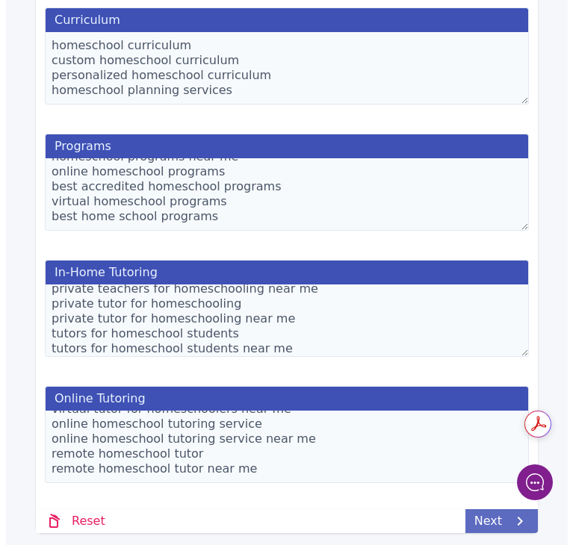
scroll to position [0, 0]
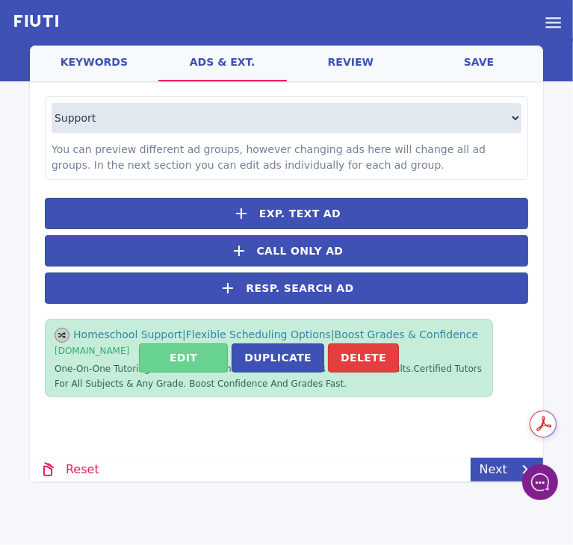
click at [176, 365] on button "Edit" at bounding box center [183, 358] width 89 height 29
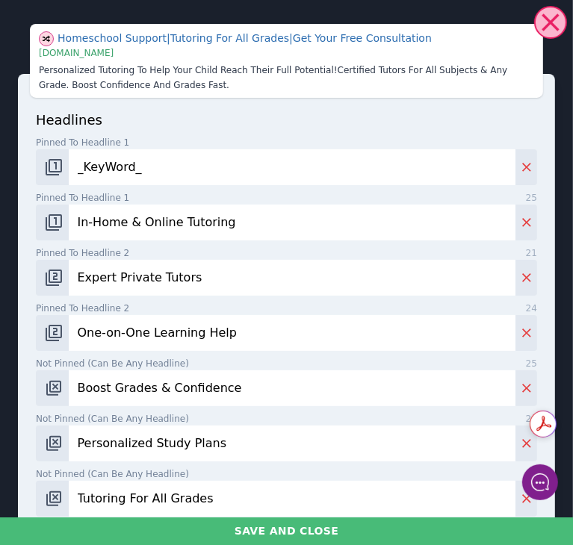
click at [137, 214] on input "In-Home & Online Tutoring" at bounding box center [292, 223] width 447 height 36
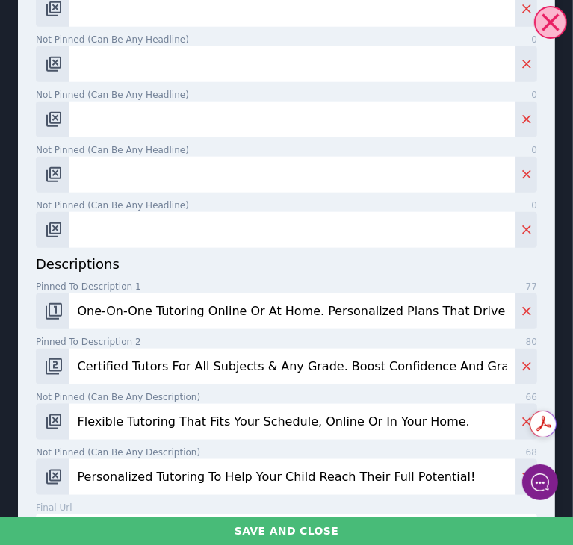
scroll to position [888, 0]
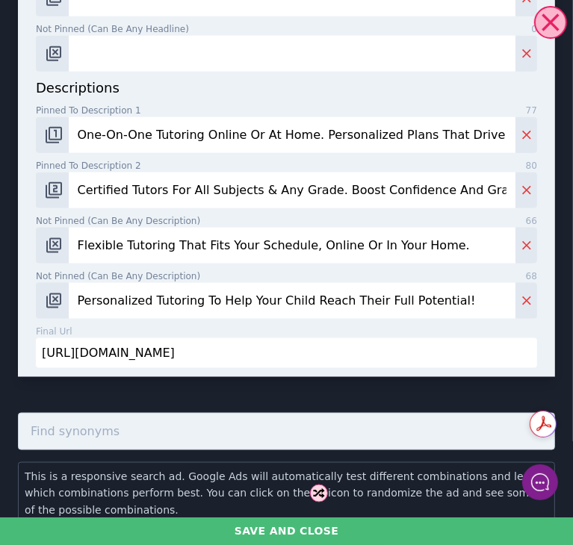
click at [146, 129] on input "One-On-One Tutoring Online Or At Home. Personalized Plans That Drive Results." at bounding box center [292, 135] width 447 height 36
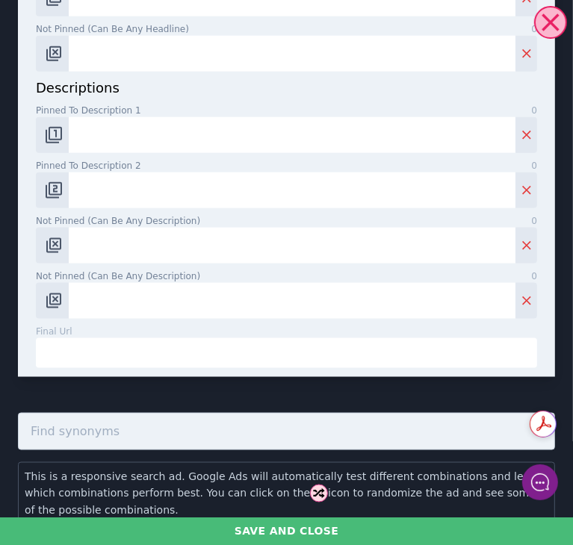
paste input "[URL][DOMAIN_NAME]"
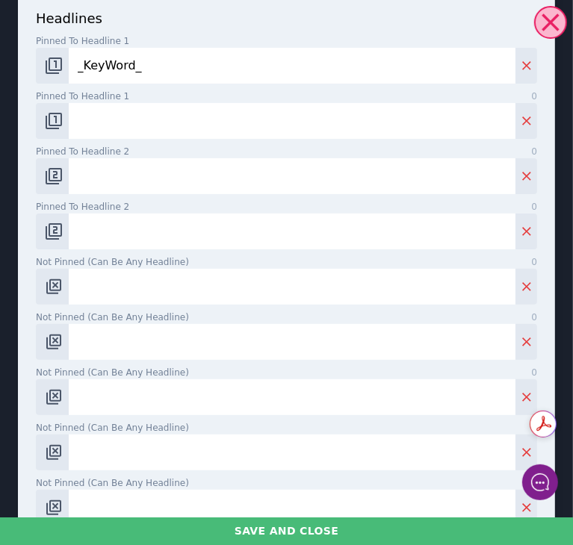
scroll to position [0, 0]
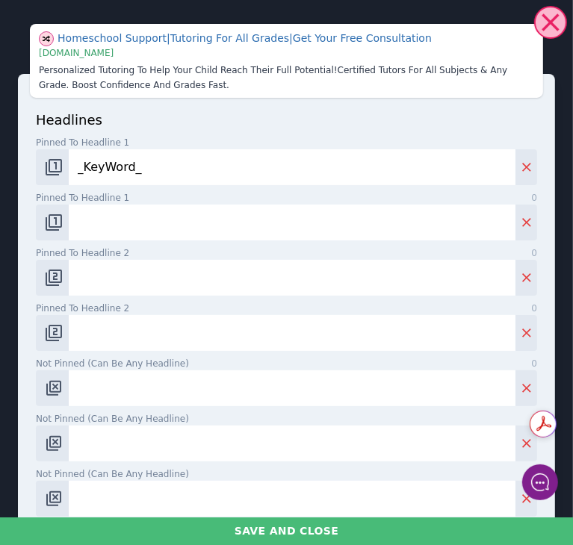
type input "[URL][DOMAIN_NAME]"
click at [184, 222] on input "Pinned to headline 1 0" at bounding box center [292, 223] width 447 height 36
paste input "Homeschool Support Experts"
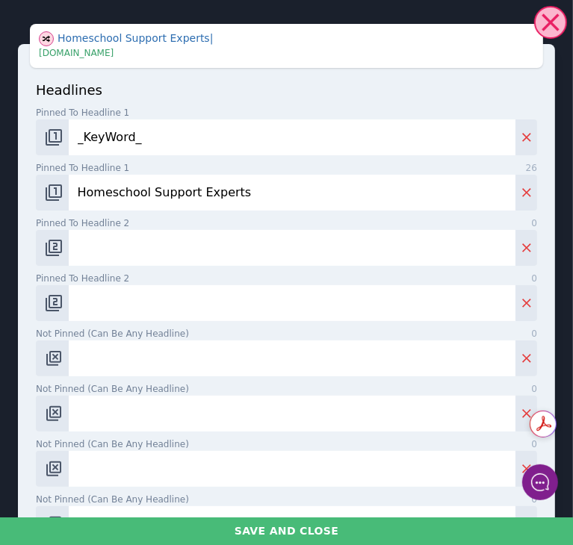
type input "Homeschool Support Experts"
click at [313, 252] on input "Pinned to headline 2 0" at bounding box center [292, 248] width 447 height 36
paste input "Personalized Homeschool Help"
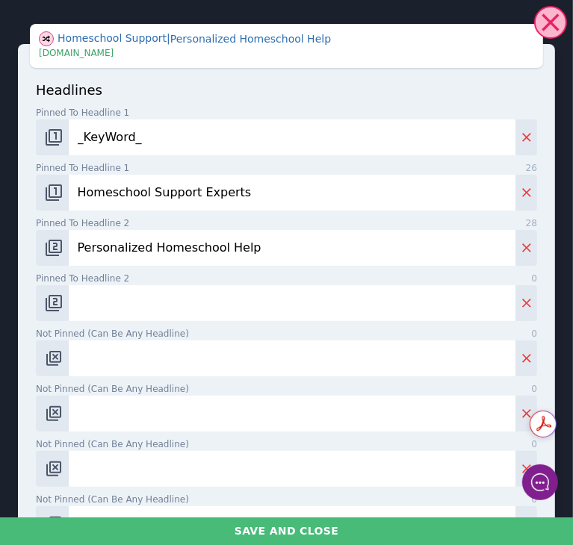
type input "Personalized Homeschool Help"
click at [355, 311] on input "Pinned to headline 2 0" at bounding box center [292, 303] width 447 height 36
paste input "Build Your Homeschool Plan"
type input "Build Your Homeschool Plan"
click at [380, 360] on input "Not pinned (Can be any headline) 0" at bounding box center [292, 359] width 447 height 36
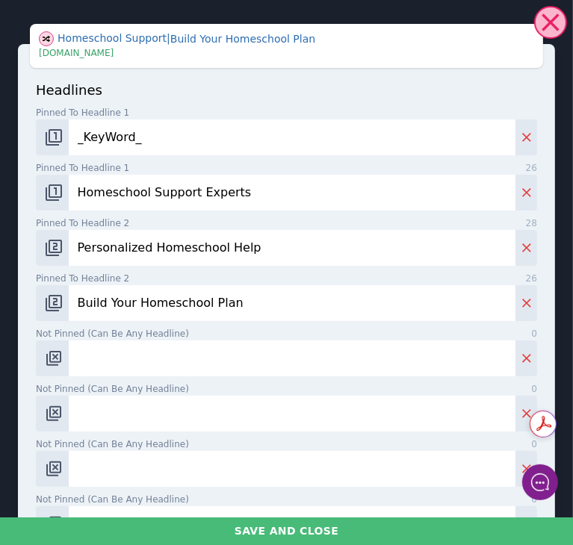
paste input "Custom Homeschool Programs"
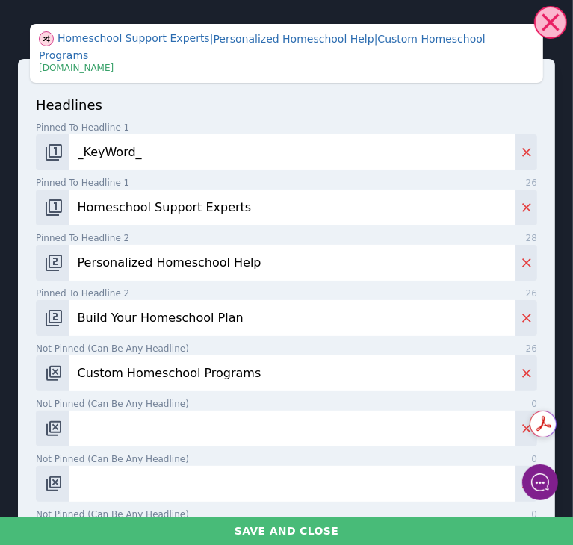
type input "Custom Homeschool Programs"
click at [248, 411] on input "Not pinned (Can be any headline) 0" at bounding box center [292, 429] width 447 height 36
paste input "Certified Homeschool Tutors"
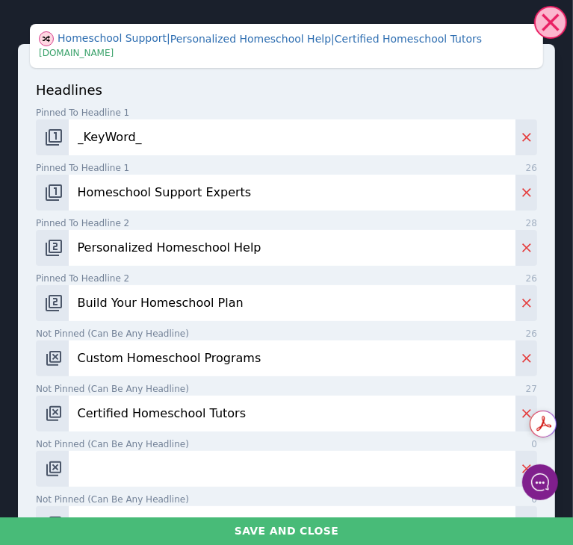
type input "Certified Homeschool Tutors"
click at [337, 471] on input "Not pinned (Can be any headline) 0" at bounding box center [292, 469] width 447 height 36
paste input "Homeschool Guidance & Support"
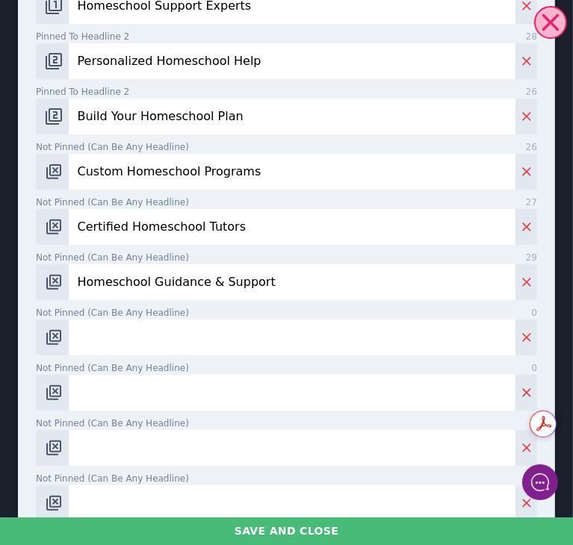
type input "Homeschool Guidance & Support"
click at [263, 328] on input "Not pinned (Can be any headline) 0" at bounding box center [292, 338] width 447 height 36
paste input "Tutors For Every Subject"
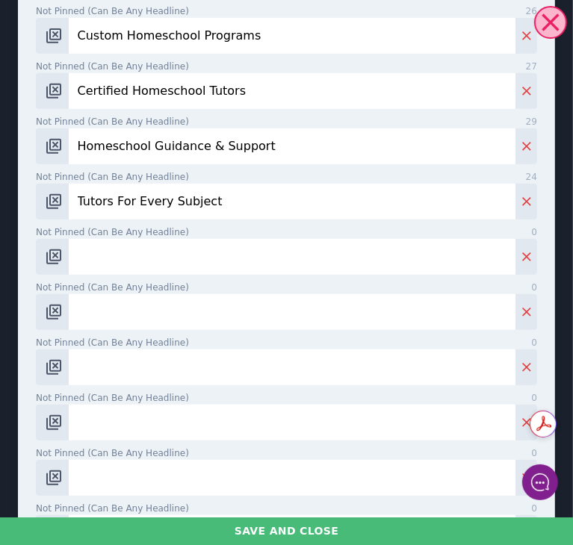
scroll to position [342, 0]
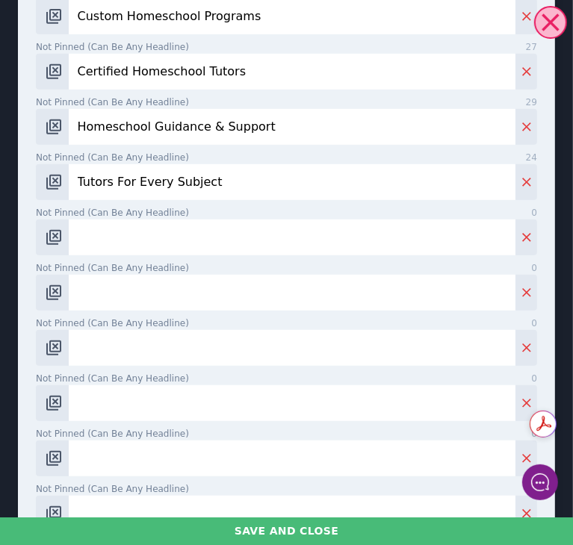
type input "Tutors For Every Subject"
click at [141, 226] on input "Not pinned (Can be any headline) 0" at bounding box center [292, 238] width 447 height 36
paste input "Homeschool Planning Experts"
type input "Homeschool Planning Experts"
click at [278, 276] on input "Not pinned (Can be any headline) 0" at bounding box center [292, 293] width 447 height 36
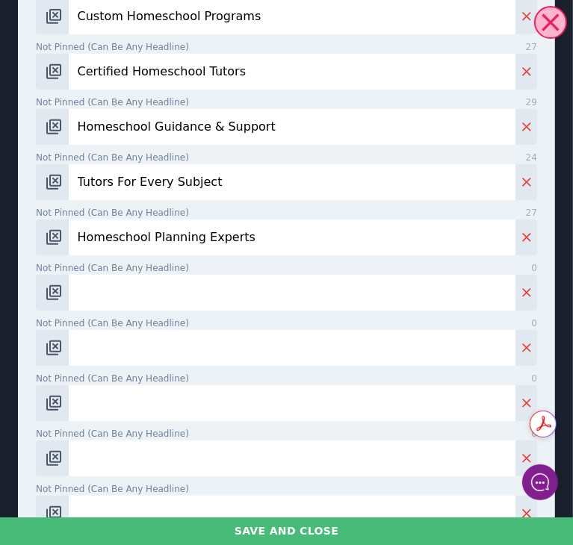
paste input "Homeschool Curriculum Help"
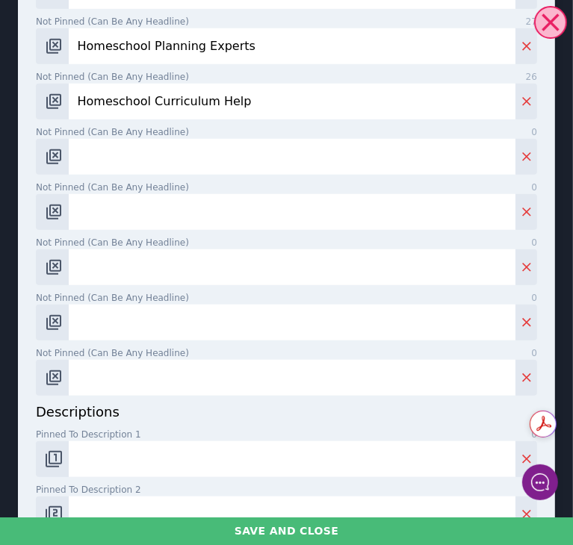
type input "Homeschool Curriculum Help"
click at [338, 168] on input "Not pinned (Can be any headline) 0" at bounding box center [292, 157] width 447 height 36
paste input "Expert K-12 Homeschool Help"
type input "Expert K-12 Homeschool Help"
click at [143, 448] on input "Pinned to description 1 0" at bounding box center [292, 460] width 447 height 36
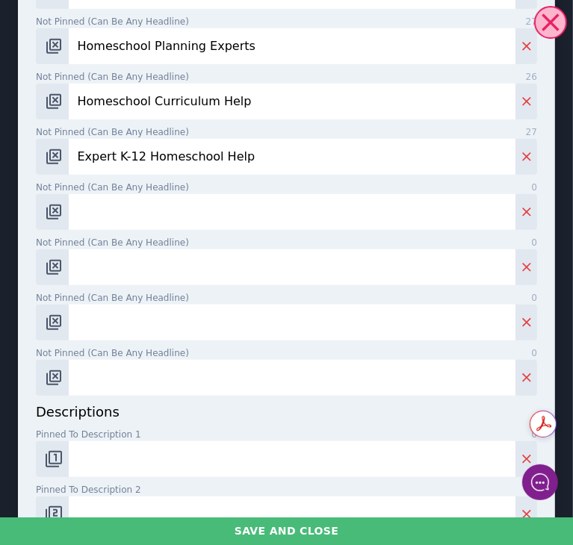
paste input "Get Expert Homeschool Support Online Or In-Home. Personalized Help For Every Gr…"
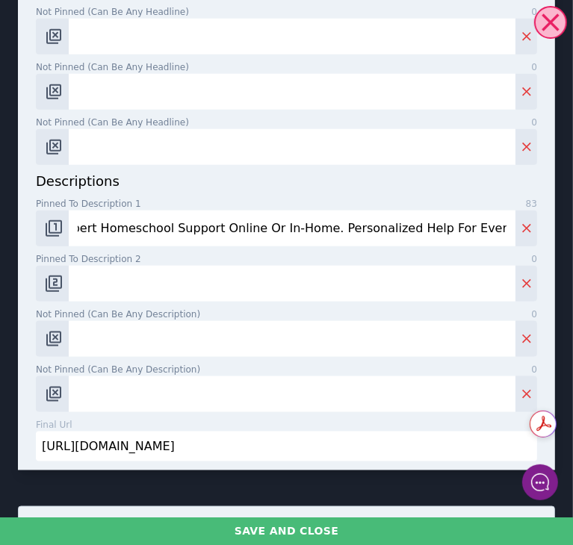
scroll to position [822, 0]
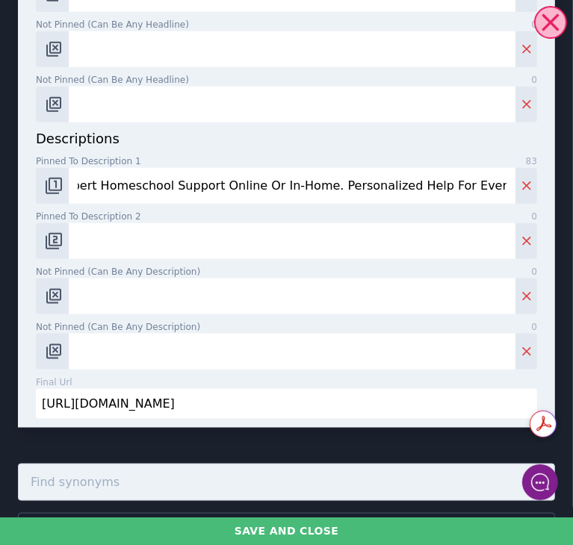
type input "Get Expert Homeschool Support Online Or In-Home. Personalized Help For Every Gr…"
click at [342, 243] on input "Pinned to description 2 0" at bounding box center [292, 241] width 447 height 36
paste input "Build A Custom Curriculum With Help From Certified Homeschool Tutors."
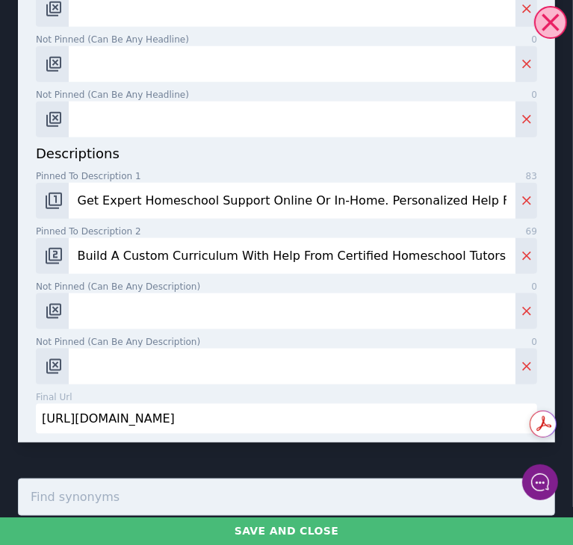
scroll to position [837, 0]
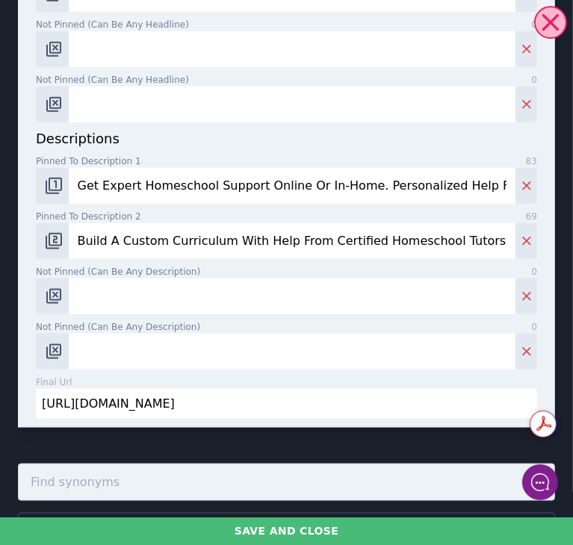
type input "Build A Custom Curriculum With Help From Certified Homeschool Tutors."
click at [421, 300] on input "Not pinned (Can be any description) 0" at bounding box center [292, 297] width 447 height 36
paste input "Start Homeschooling With Confidence. Free Consultation Available."
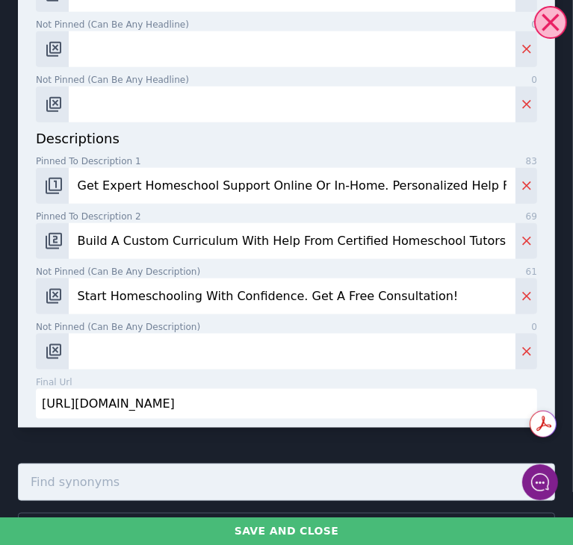
type input "Start Homeschooling With Confidence. Get A Free Consultation!"
click at [350, 362] on input "Not pinned (Can be any description) 0" at bounding box center [292, 352] width 447 height 36
paste input "Online Or In-Home Help For Lesson Planning, Teaching, And Assessments."
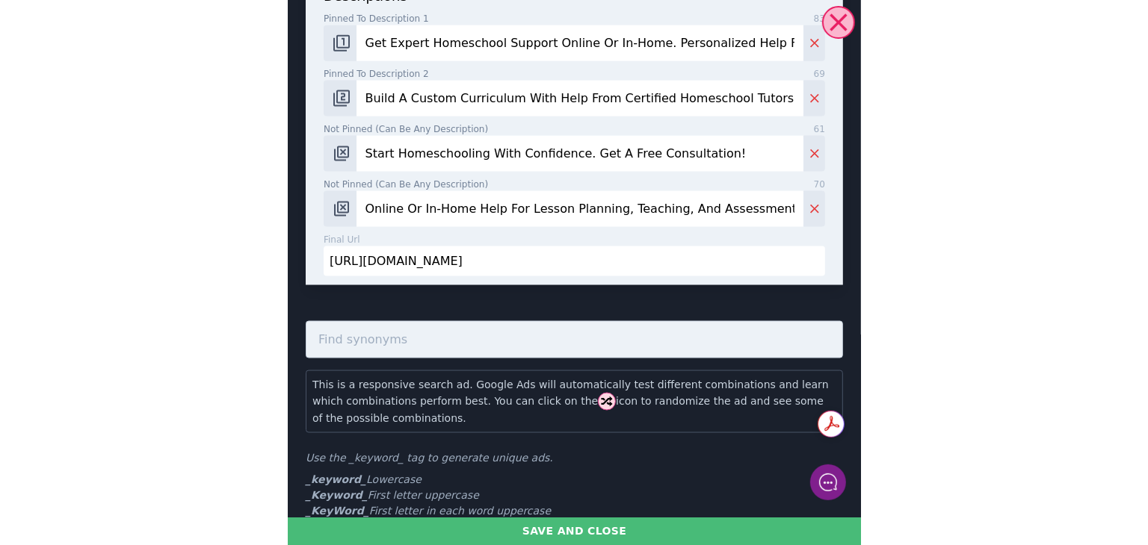
scroll to position [1128, 0]
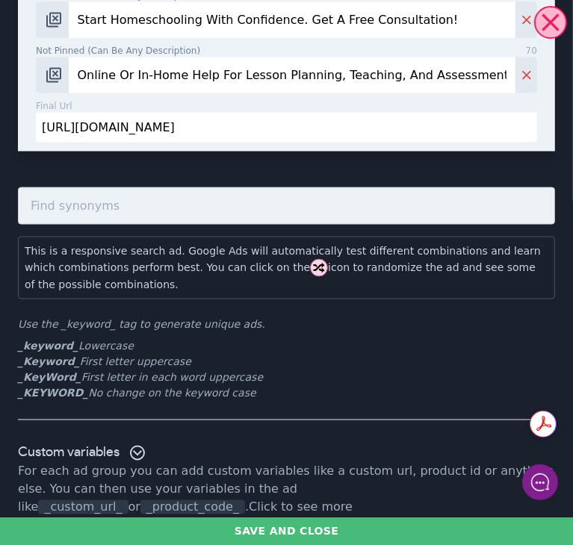
type input "Online Or In-Home Help For Lesson Planning, Teaching, And Assessments."
click at [341, 516] on div "Homeschool Support Experts | Certified Homeschool Tutors | Homeschool Guidance …" at bounding box center [286, 272] width 573 height 545
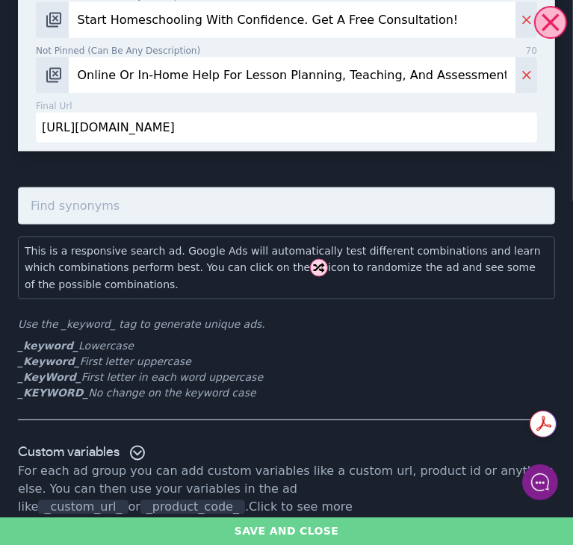
click at [338, 524] on button "Save and close" at bounding box center [286, 532] width 573 height 28
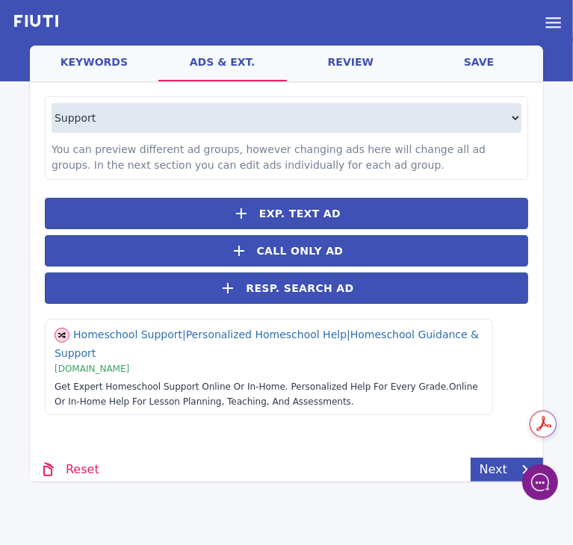
click at [486, 68] on link "save" at bounding box center [479, 64] width 129 height 36
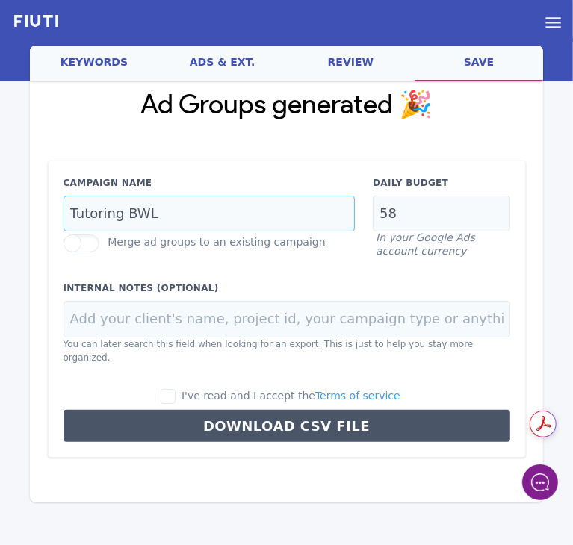
click at [117, 213] on input "Tutoring BWL" at bounding box center [210, 214] width 292 height 37
type input "Homeschool BWL"
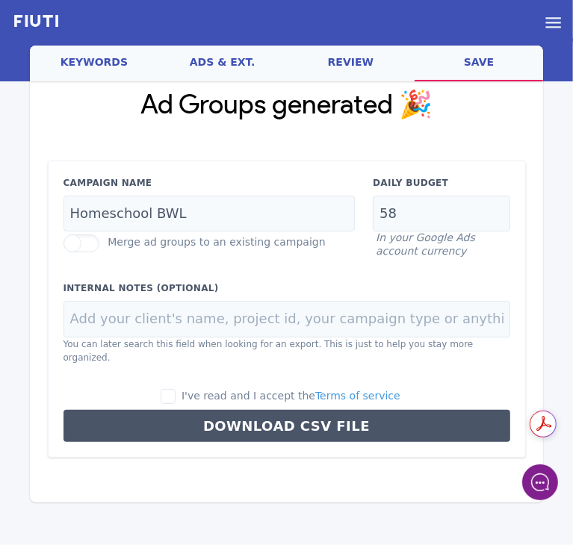
click at [244, 390] on span "I've read and I accept the Terms of service" at bounding box center [291, 396] width 219 height 12
click at [176, 389] on input "I've read and I accept the Terms of service" at bounding box center [168, 396] width 15 height 15
checkbox input "true"
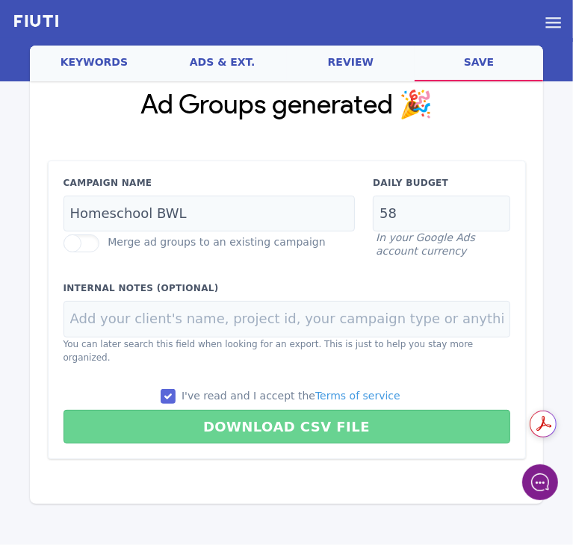
click at [244, 410] on button "Download CSV File" at bounding box center [287, 427] width 447 height 34
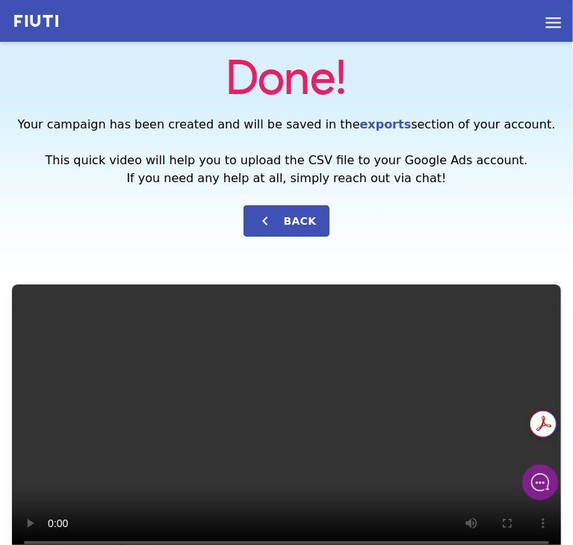
click at [125, 226] on div "Done! Your campaign has been created and will be saved in the exports section o…" at bounding box center [286, 148] width 549 height 213
